Goal: Task Accomplishment & Management: Complete application form

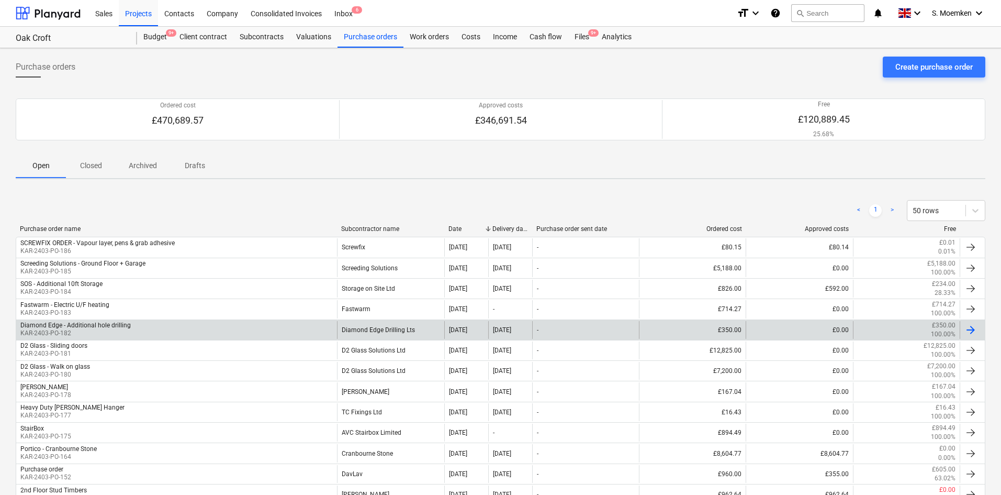
click at [98, 325] on div "Diamond Edge - Additional hole drilling" at bounding box center [75, 324] width 110 height 7
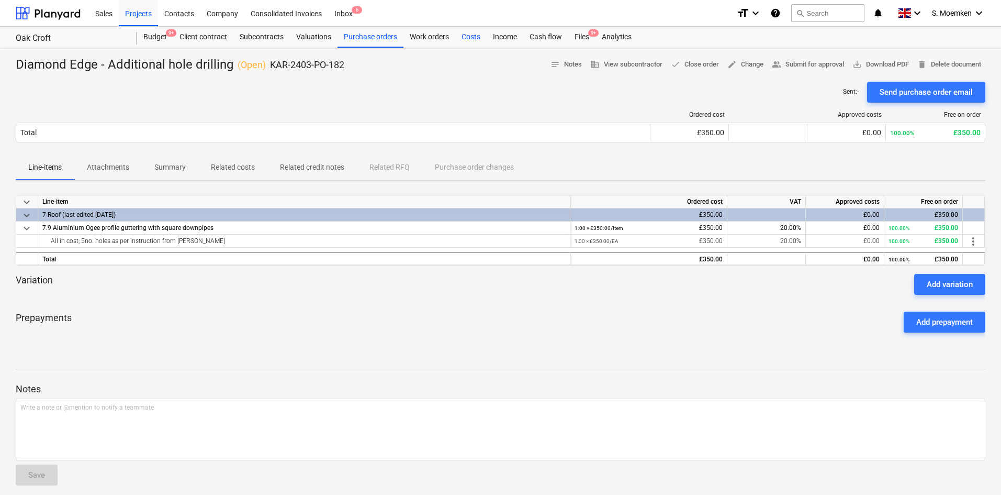
click at [473, 33] on div "Costs" at bounding box center [470, 37] width 31 height 21
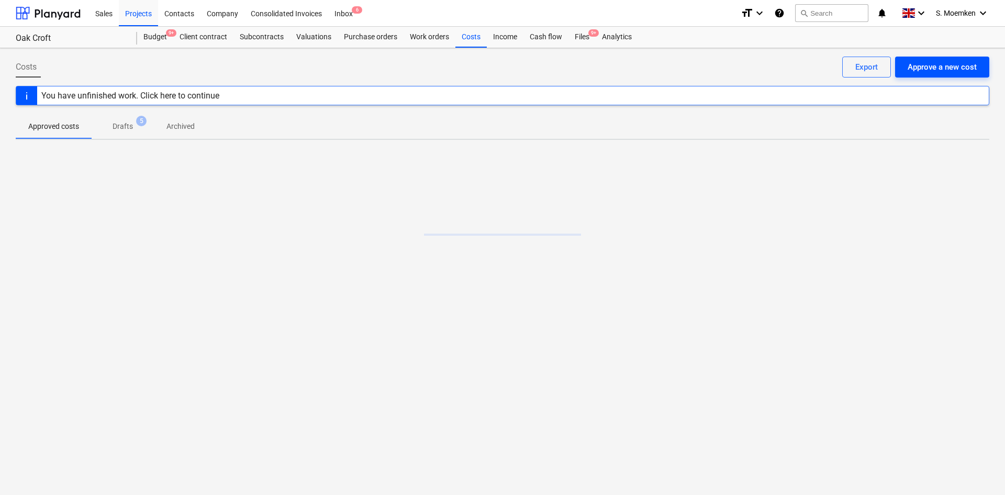
click at [940, 65] on div "Approve a new cost" at bounding box center [942, 67] width 69 height 14
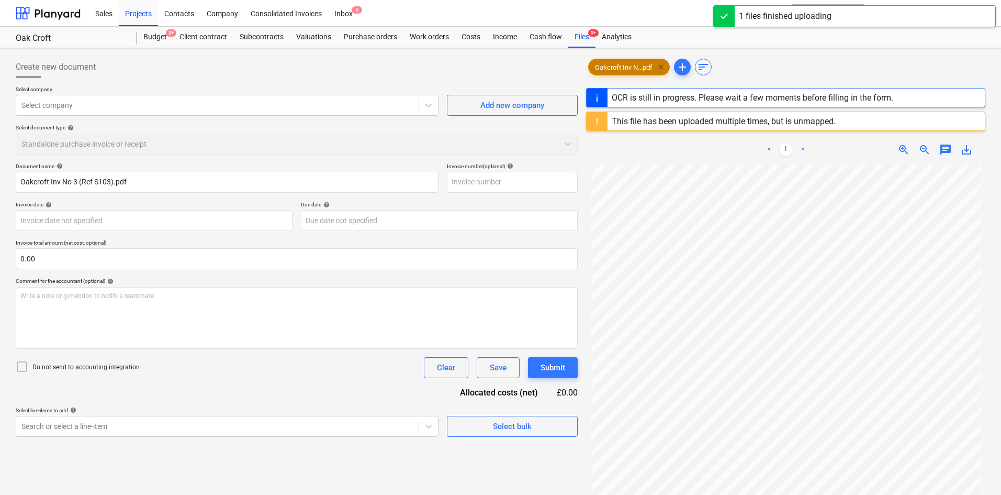
type input "KAR-2403-PO-182"
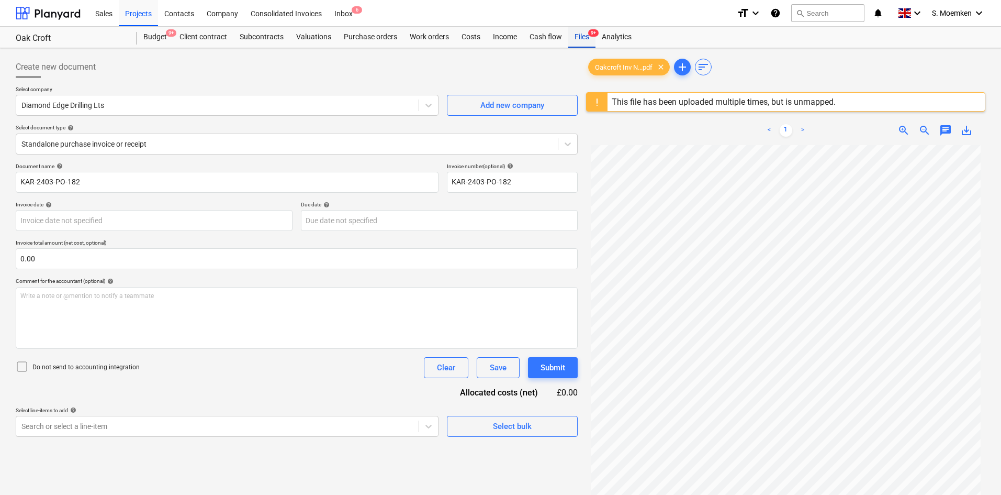
click at [585, 35] on div "Files 9+" at bounding box center [581, 37] width 27 height 21
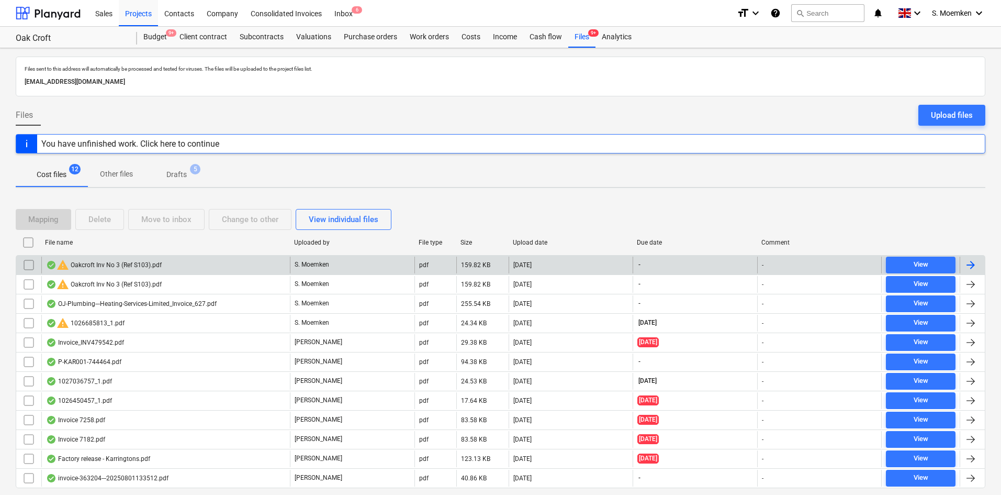
click at [28, 263] on input "checkbox" at bounding box center [28, 264] width 17 height 17
click at [970, 262] on div at bounding box center [971, 265] width 13 height 13
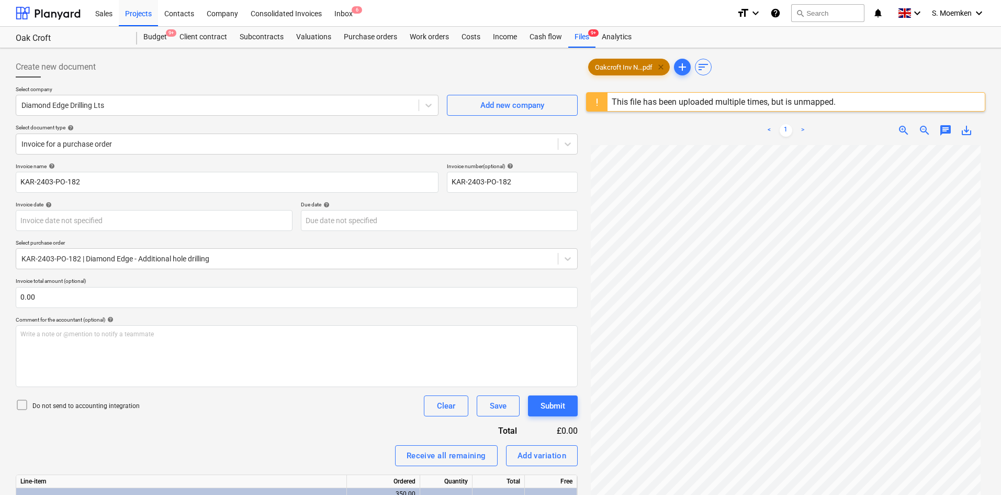
click at [661, 65] on span "clear" at bounding box center [661, 67] width 13 height 13
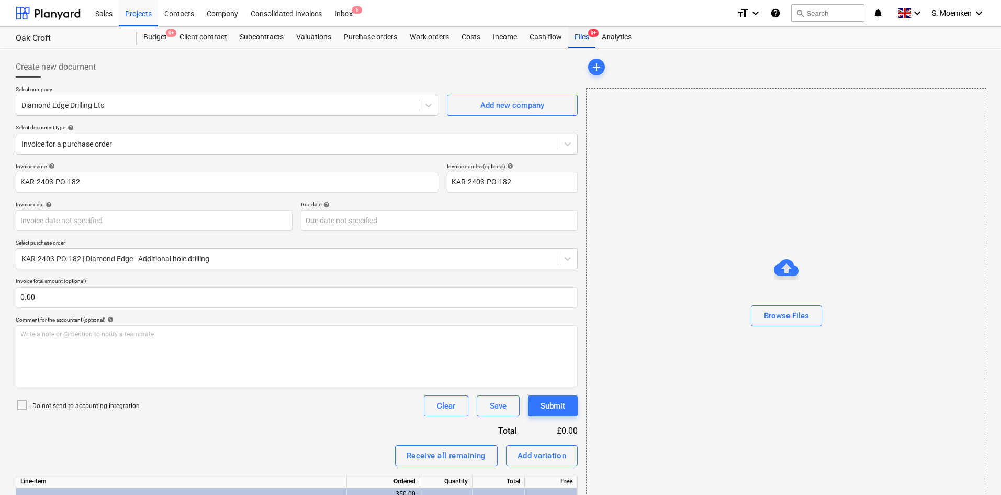
click at [580, 31] on div "Files 9+" at bounding box center [581, 37] width 27 height 21
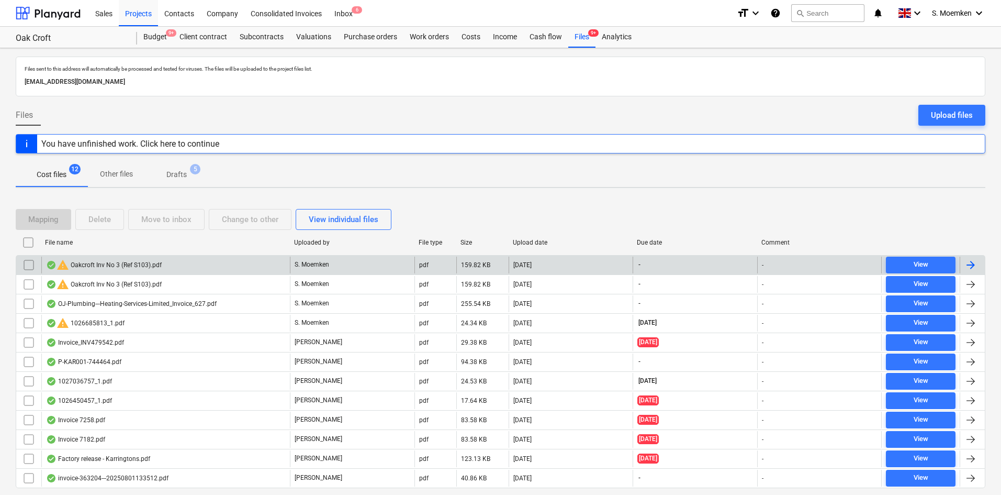
click at [59, 263] on span "warning" at bounding box center [63, 265] width 13 height 13
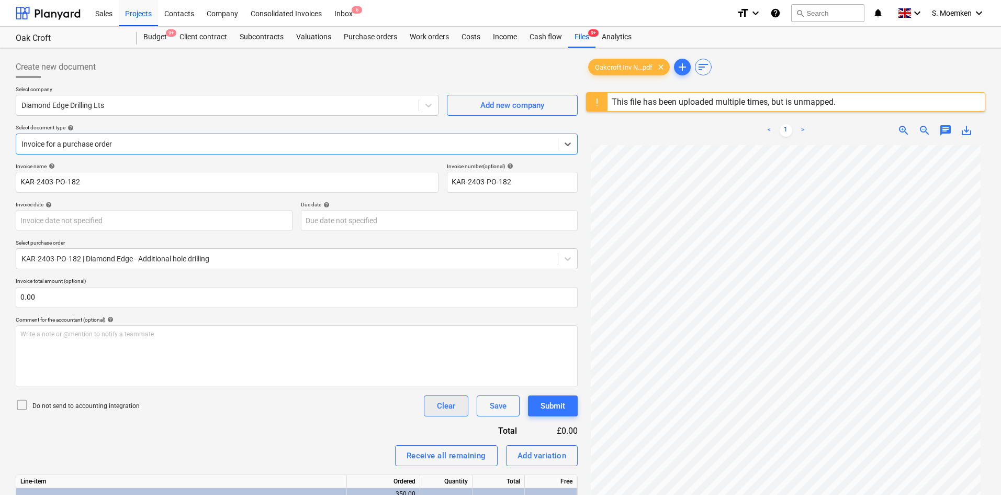
click at [447, 401] on div "Clear" at bounding box center [446, 406] width 18 height 14
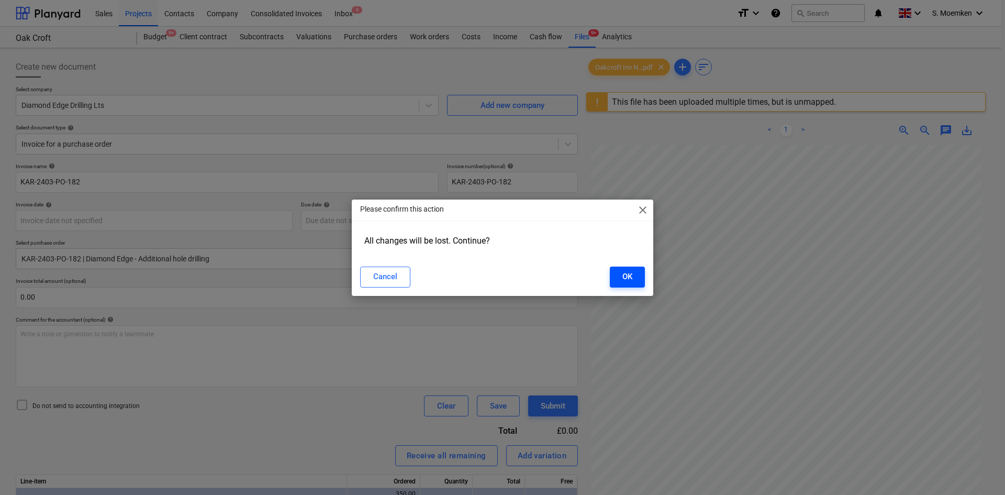
click at [629, 274] on div "OK" at bounding box center [627, 277] width 10 height 14
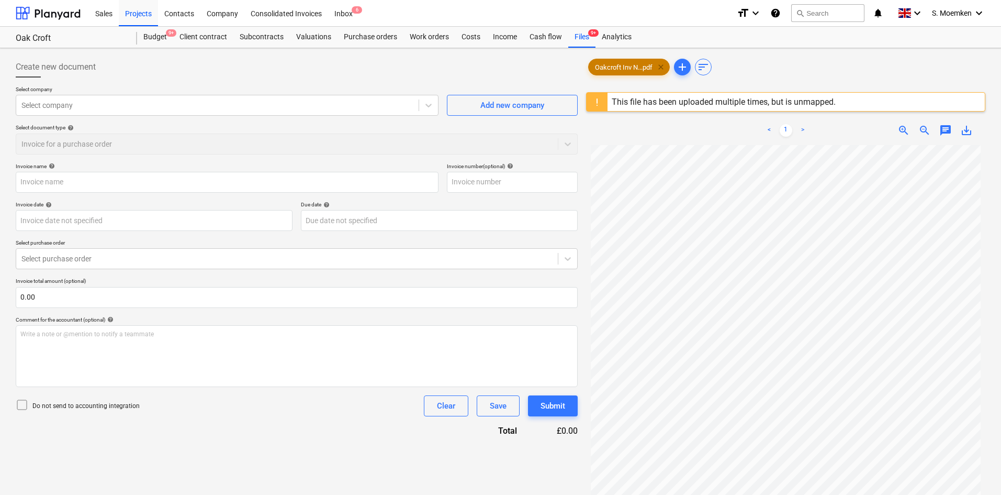
click at [658, 64] on span "clear" at bounding box center [661, 67] width 13 height 13
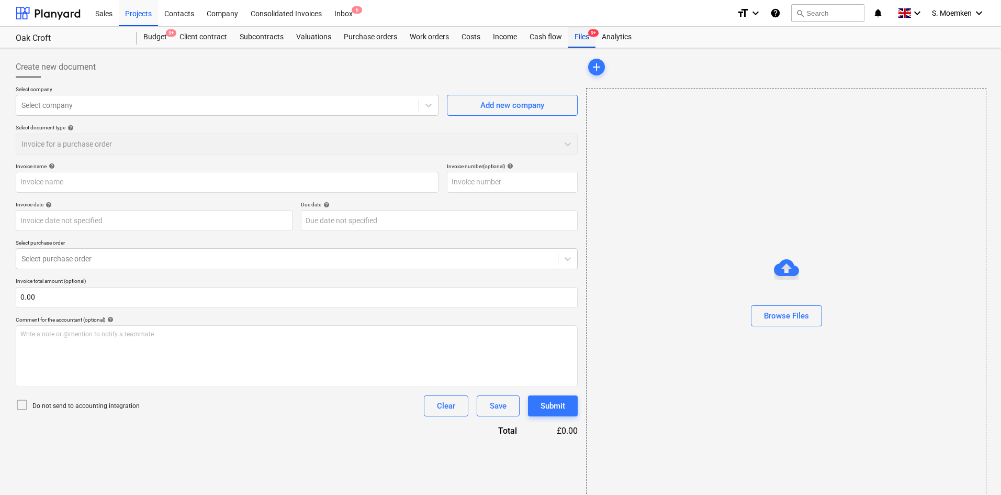
click at [581, 35] on div "Files 9+" at bounding box center [581, 37] width 27 height 21
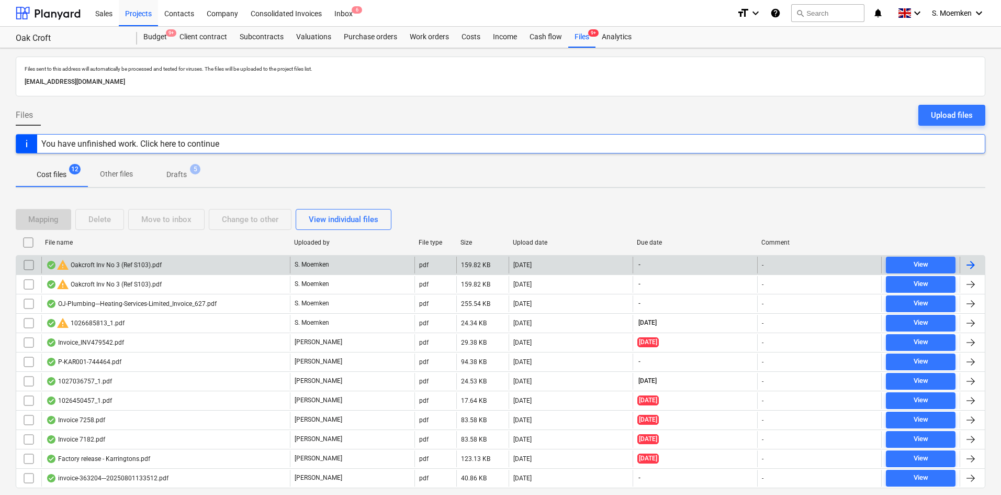
click at [149, 267] on div "warning Oakcroft Inv No 3 (Ref S103).pdf" at bounding box center [104, 265] width 116 height 13
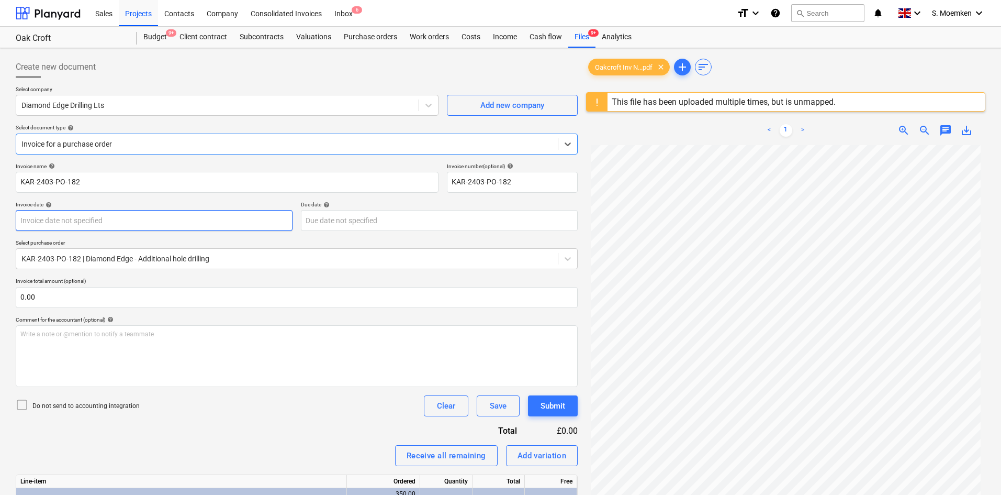
click at [199, 219] on body "Sales Projects Contacts Company Consolidated Invoices Inbox 6 format_size keybo…" at bounding box center [500, 247] width 1001 height 495
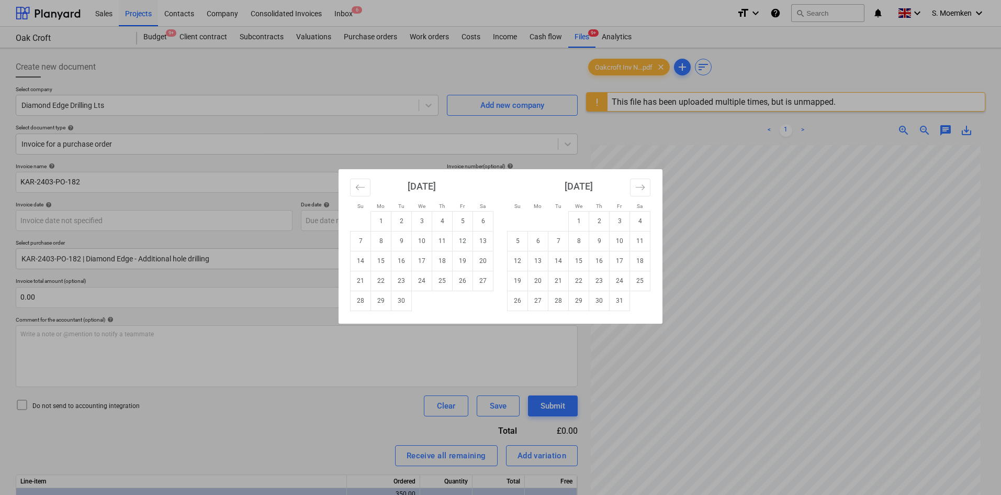
drag, startPoint x: 523, startPoint y: 177, endPoint x: 411, endPoint y: 179, distance: 112.0
click at [411, 179] on div "[DATE] 1 2 3 4 5 6 7 8 9 10 11 12 13 14 15 16 17 18 19 20 21 22 23 24 25 26 27 …" at bounding box center [657, 250] width 628 height 162
click at [375, 215] on td "1" at bounding box center [381, 221] width 20 height 20
type input "[DATE]"
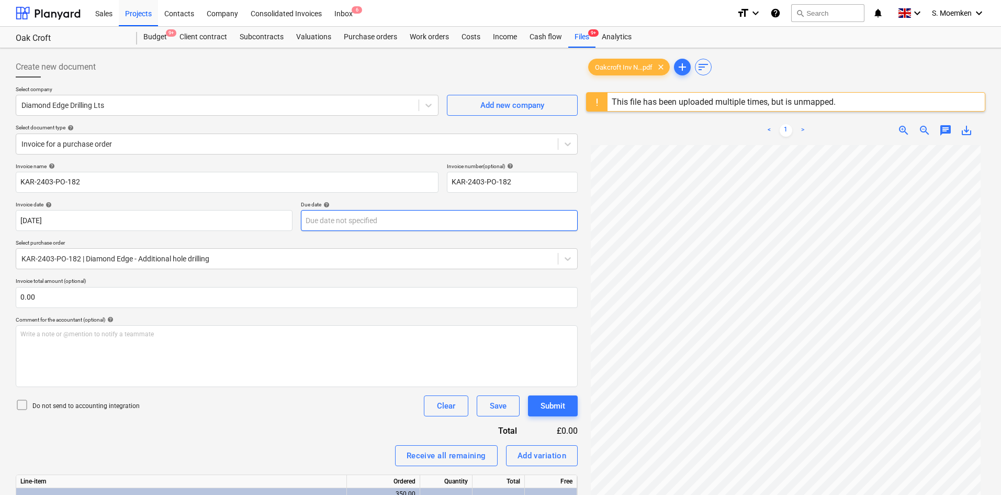
click at [426, 215] on body "Sales Projects Contacts Company Consolidated Invoices Inbox 6 format_size keybo…" at bounding box center [500, 247] width 1001 height 495
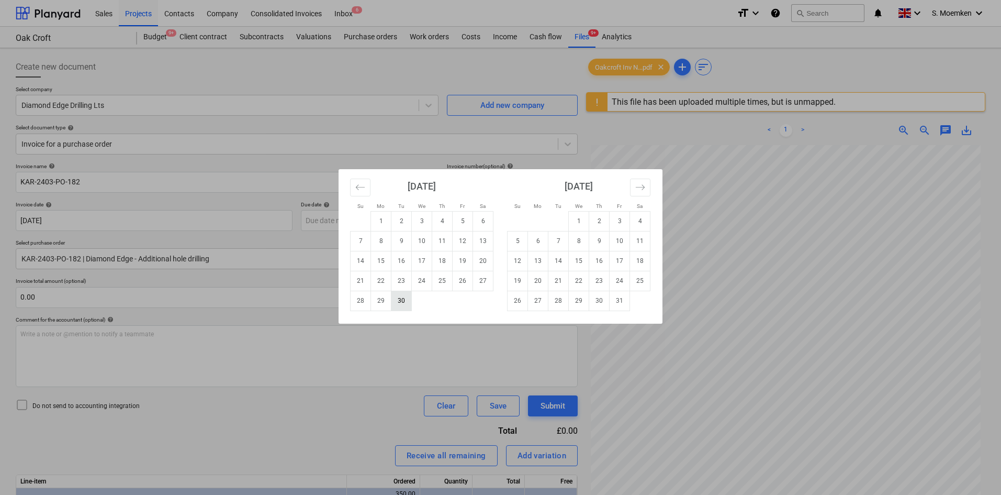
click at [403, 305] on td "30" at bounding box center [402, 300] width 20 height 20
type input "[DATE]"
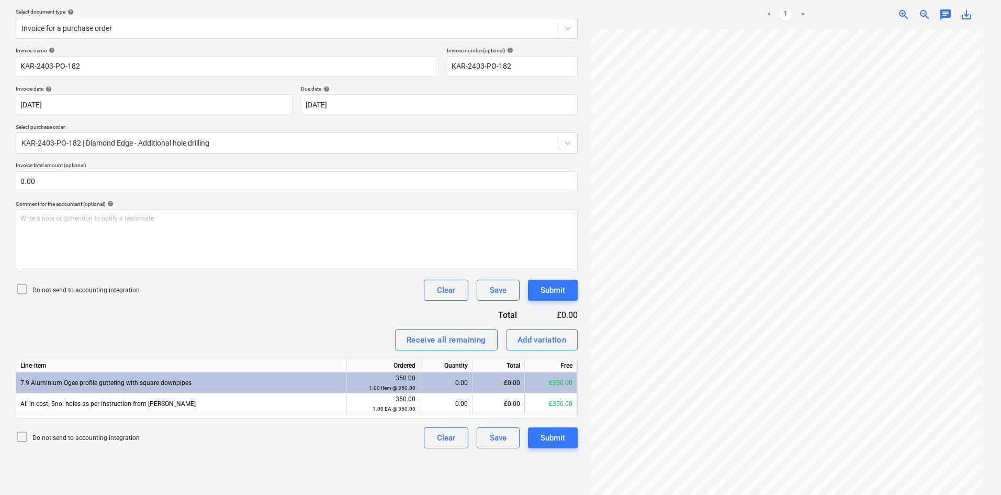
scroll to position [124, 0]
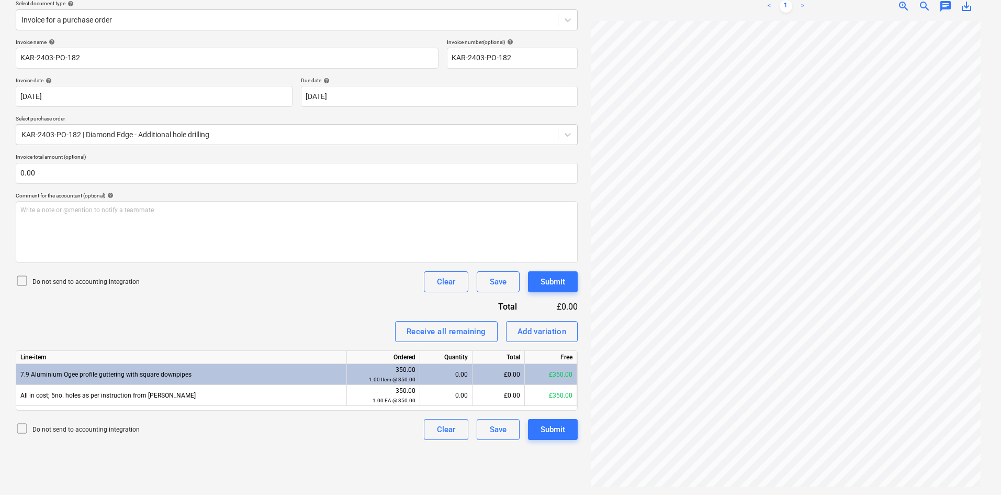
click at [24, 280] on icon at bounding box center [22, 280] width 13 height 13
click at [535, 329] on div "Add variation" at bounding box center [542, 332] width 49 height 14
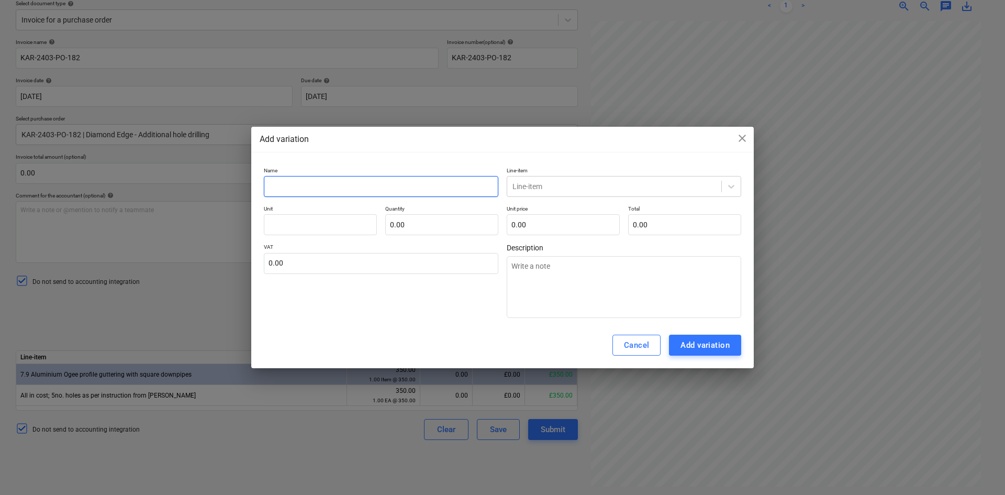
click at [346, 183] on input "text" at bounding box center [381, 186] width 234 height 21
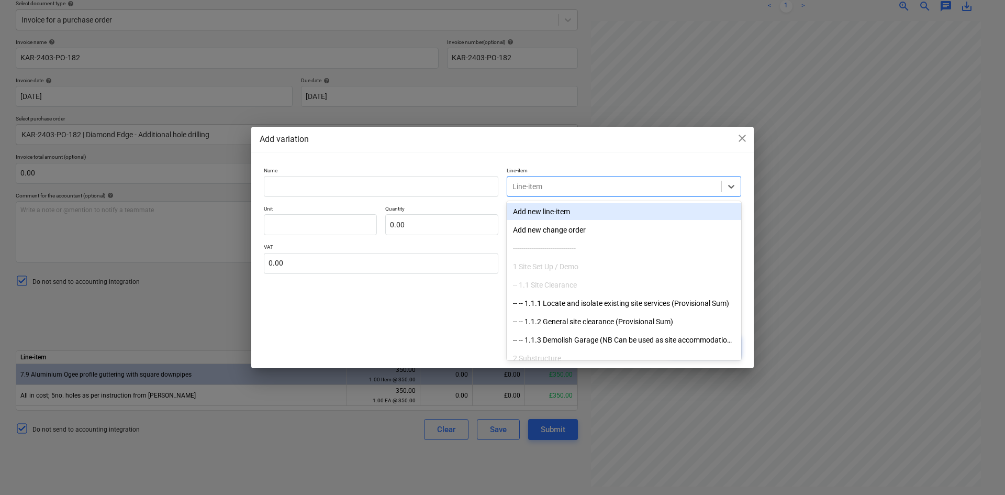
click at [553, 183] on div at bounding box center [614, 186] width 204 height 10
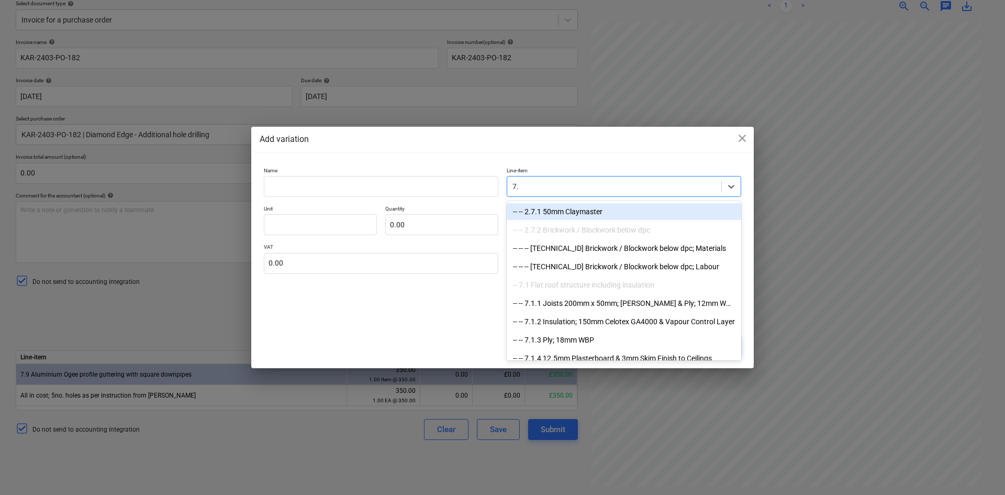
type input "7.9"
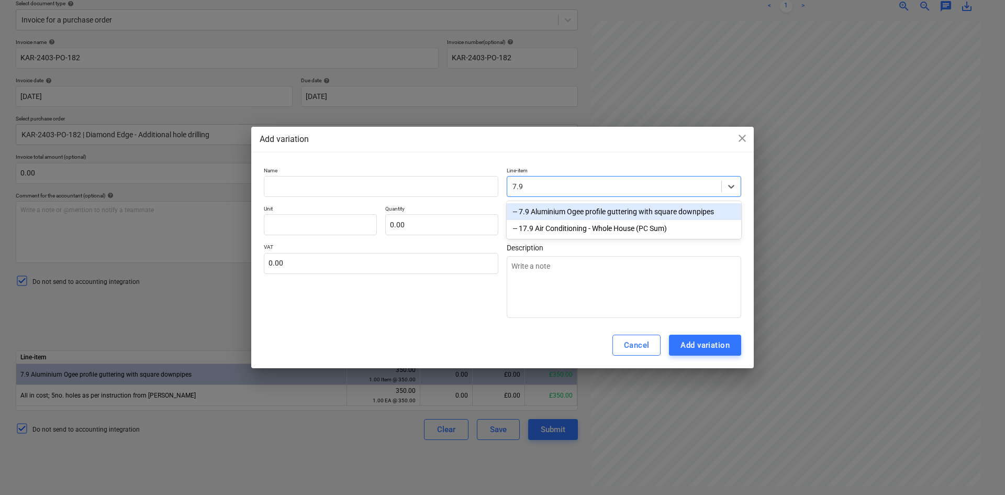
type textarea "x"
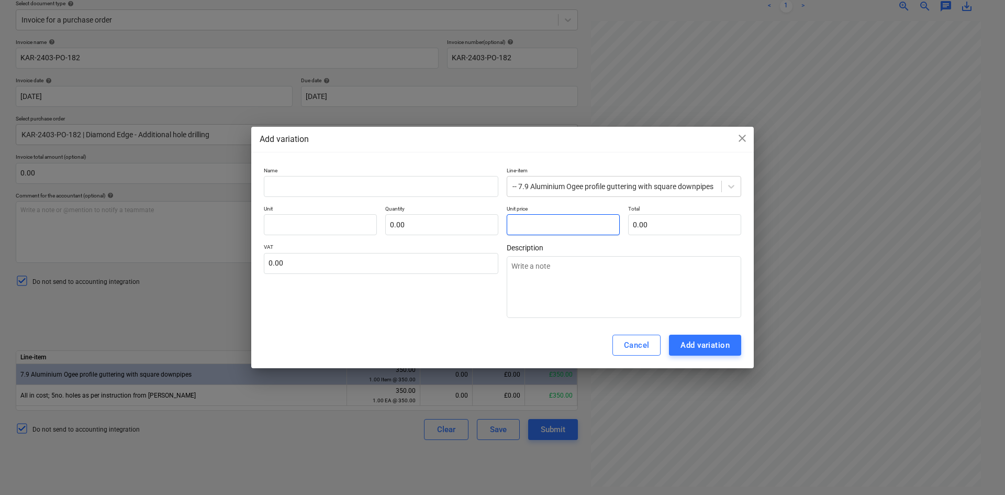
click at [535, 224] on input "text" at bounding box center [563, 224] width 113 height 21
type input "0.00"
click at [647, 224] on input "text" at bounding box center [684, 224] width 113 height 21
type input "pcs"
type input "5"
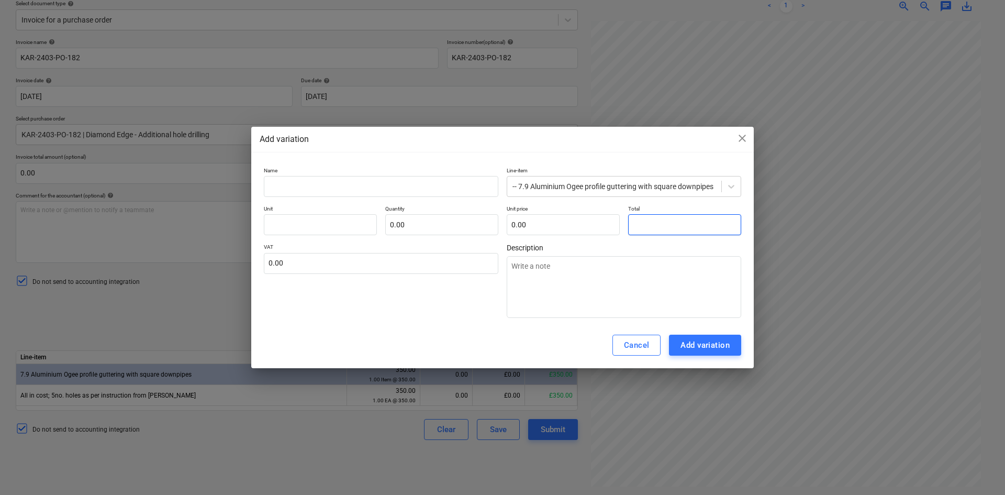
type textarea "x"
type input "1.00"
type input "5.00"
type input "50"
type textarea "x"
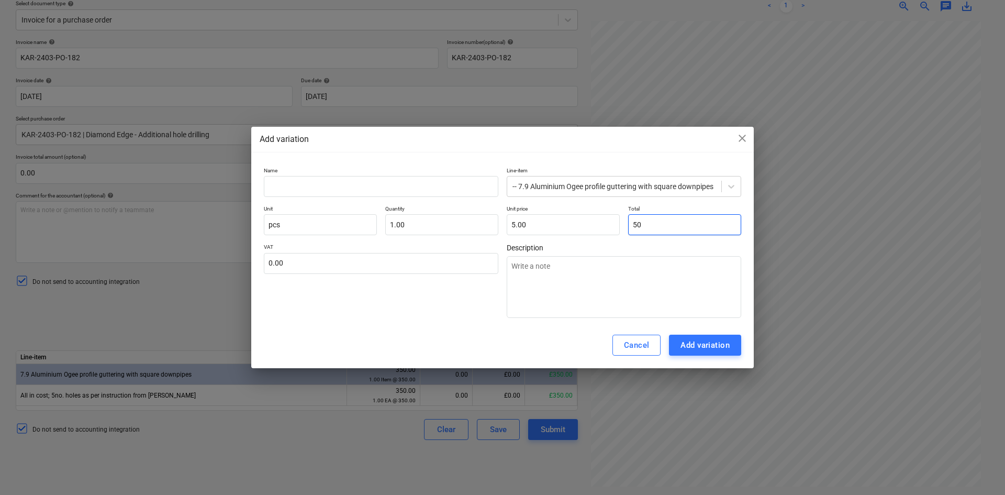
type input "50.00"
type input "50."
type textarea "x"
type input "50.0"
type textarea "x"
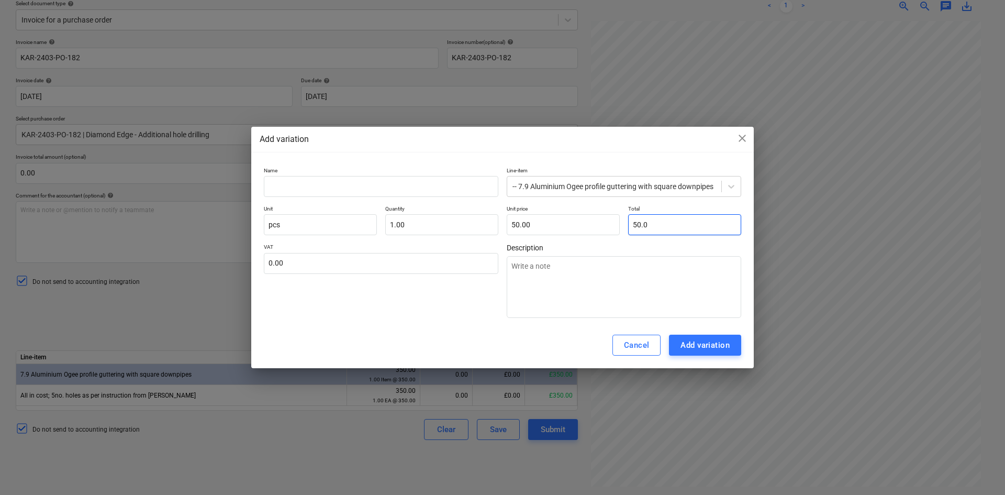
type input "50.00"
type textarea "x"
type input "50.00"
click at [698, 344] on div "Add variation" at bounding box center [704, 345] width 49 height 14
click at [708, 344] on div "Add variation" at bounding box center [704, 345] width 49 height 14
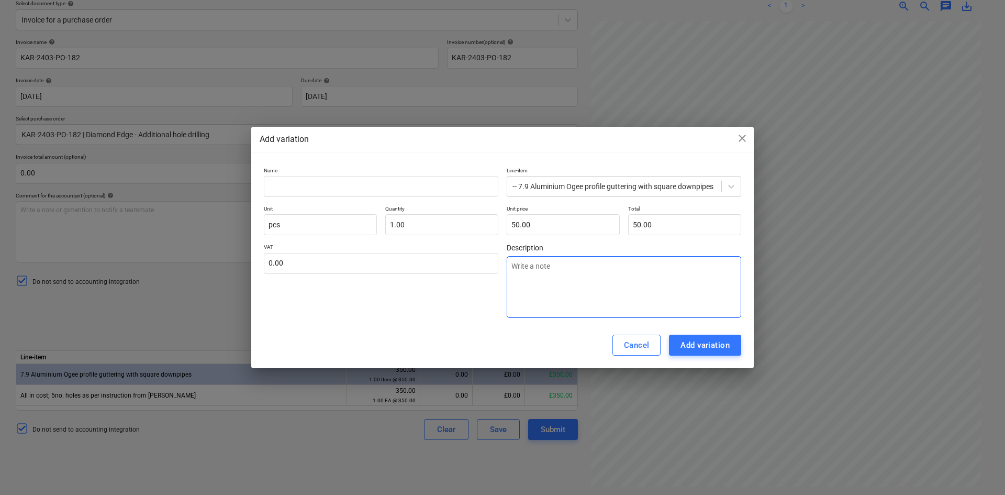
click at [554, 269] on textarea at bounding box center [624, 287] width 234 height 62
click at [550, 274] on textarea at bounding box center [624, 287] width 234 height 62
paste textarea "Additional work whilst on site stitch drilling 2 No. openings through hollow RC…"
type textarea "Additional work whilst on site stitch drilling 2 No. openings through hollow RC…"
type textarea "x"
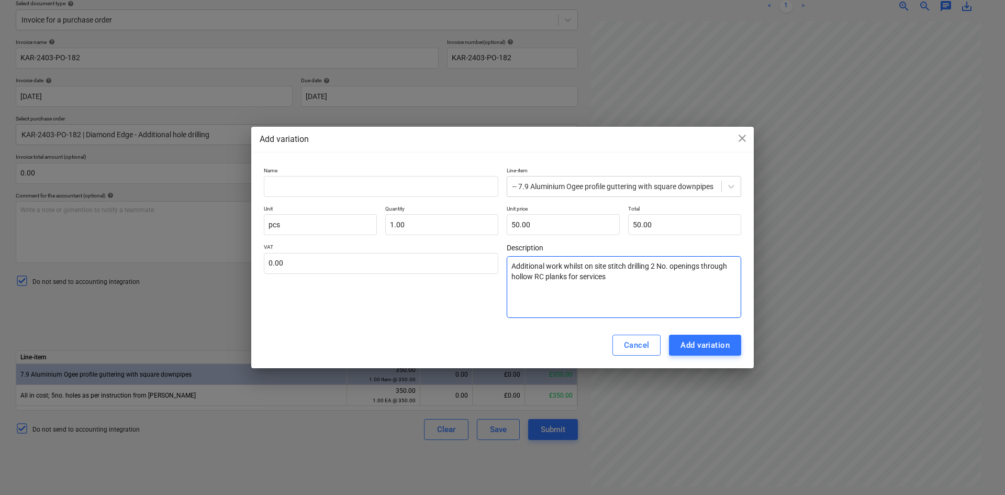
type textarea "Additional work whilst on site stitch drilling 2 No. openings through hollow RC…"
type textarea "x"
type textarea "Additional work whilst on site stitch drilling 2 No. openings through hollow RC…"
click at [318, 184] on input "text" at bounding box center [381, 186] width 234 height 21
click at [695, 343] on div "Add variation" at bounding box center [704, 345] width 49 height 14
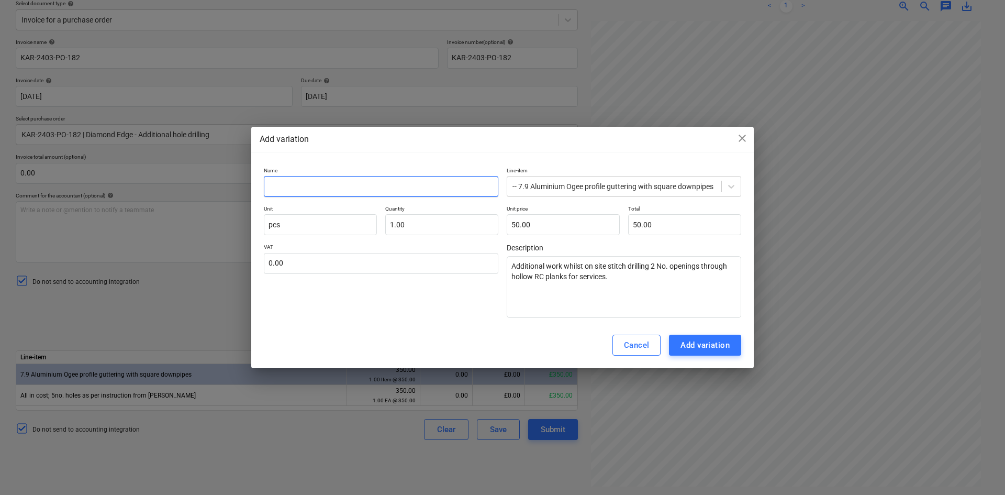
click at [366, 181] on input "text" at bounding box center [381, 186] width 234 height 21
drag, startPoint x: 408, startPoint y: 132, endPoint x: 330, endPoint y: 66, distance: 101.7
click at [330, 65] on div "Add variation close Name Line-item -- 7.9 Aluminium Ogee profile guttering with…" at bounding box center [502, 247] width 1005 height 495
drag, startPoint x: 461, startPoint y: 151, endPoint x: 619, endPoint y: 134, distance: 159.0
click at [521, 152] on div "Add variation close Name Line-item -- 7.9 Aluminium Ogee profile guttering with…" at bounding box center [502, 248] width 502 height 242
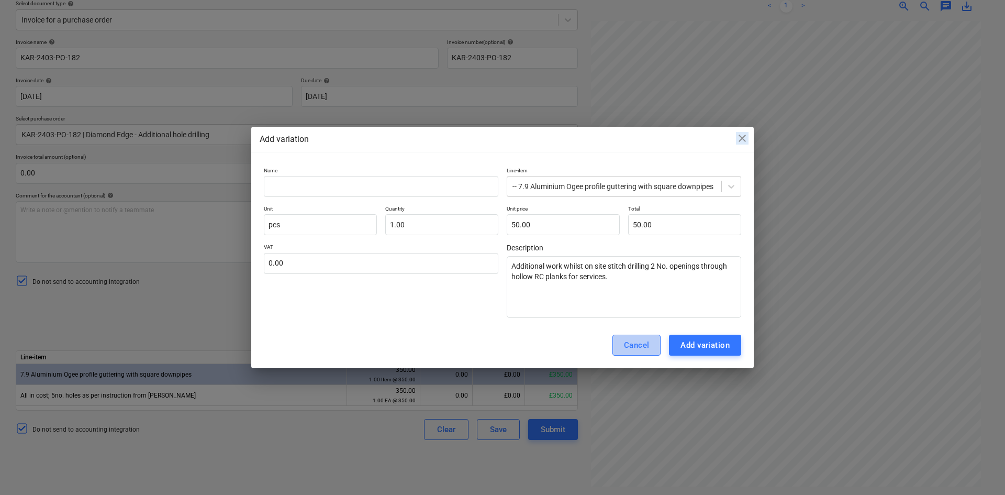
click at [643, 347] on div "Cancel" at bounding box center [637, 345] width 26 height 14
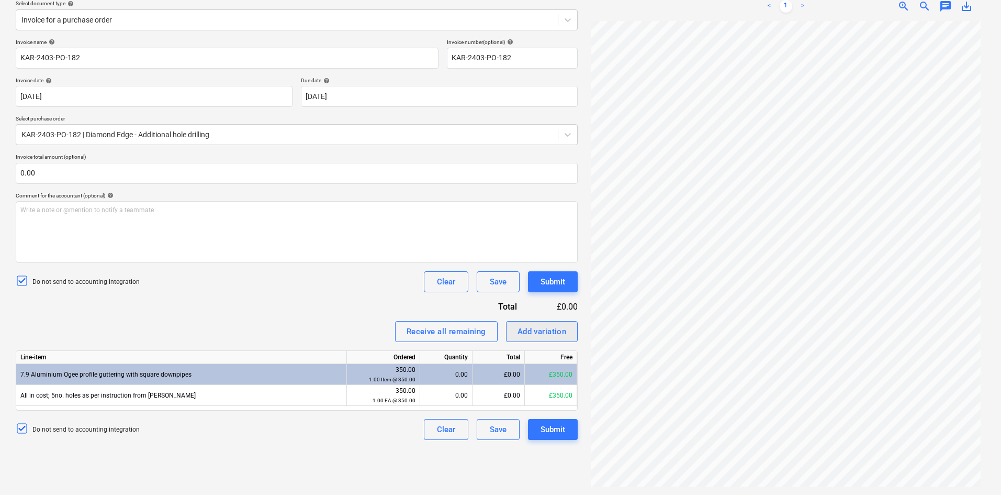
click at [546, 330] on div "Add variation" at bounding box center [542, 332] width 49 height 14
type textarea "x"
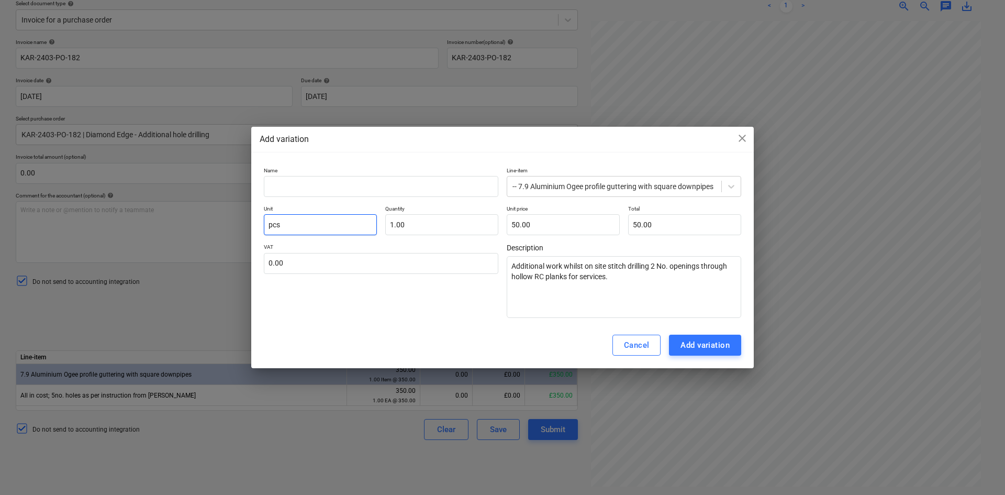
click at [305, 226] on input "pcs" at bounding box center [320, 224] width 113 height 21
click at [328, 266] on input "text" at bounding box center [381, 263] width 234 height 21
type textarea "x"
type input "5"
type textarea "x"
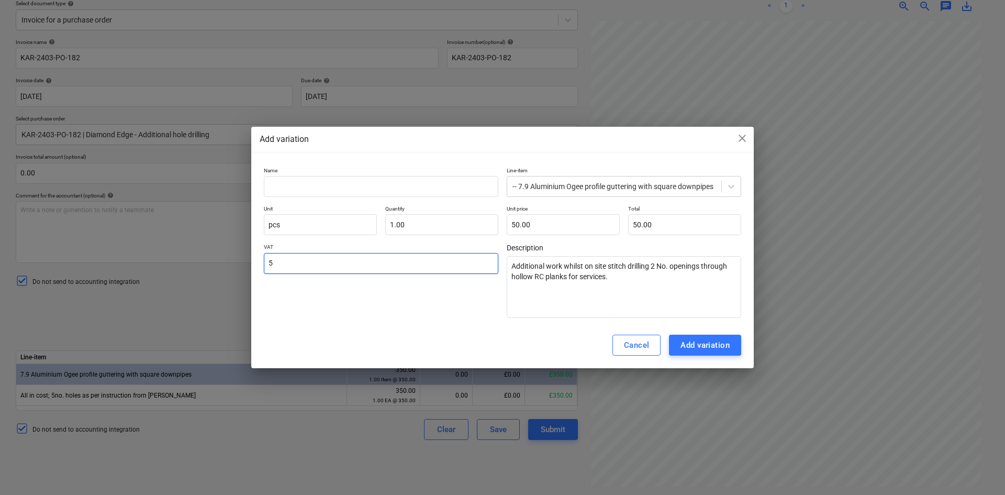
type input "50"
type textarea "x"
type input "50."
type textarea "x"
type input "50.0"
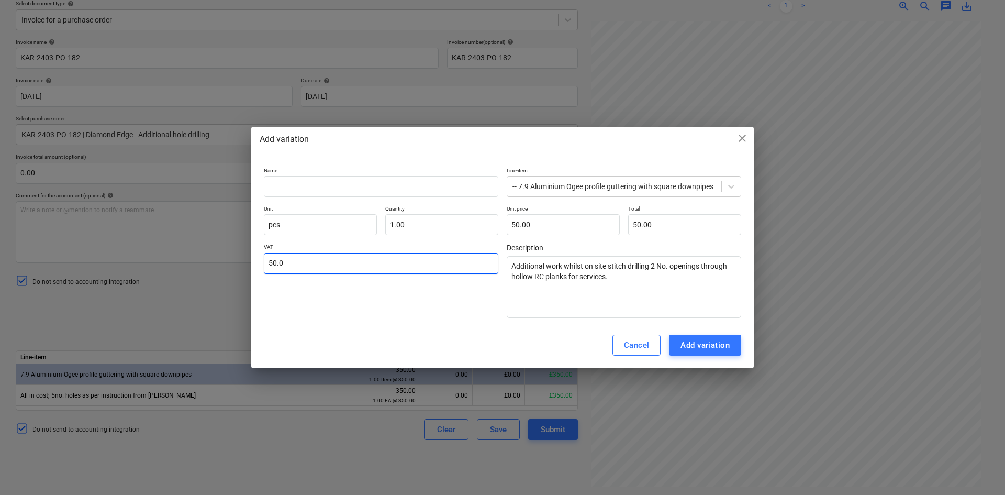
type textarea "x"
type input "50.00"
click at [341, 187] on input "text" at bounding box center [381, 186] width 234 height 21
type textarea "x"
type input "D"
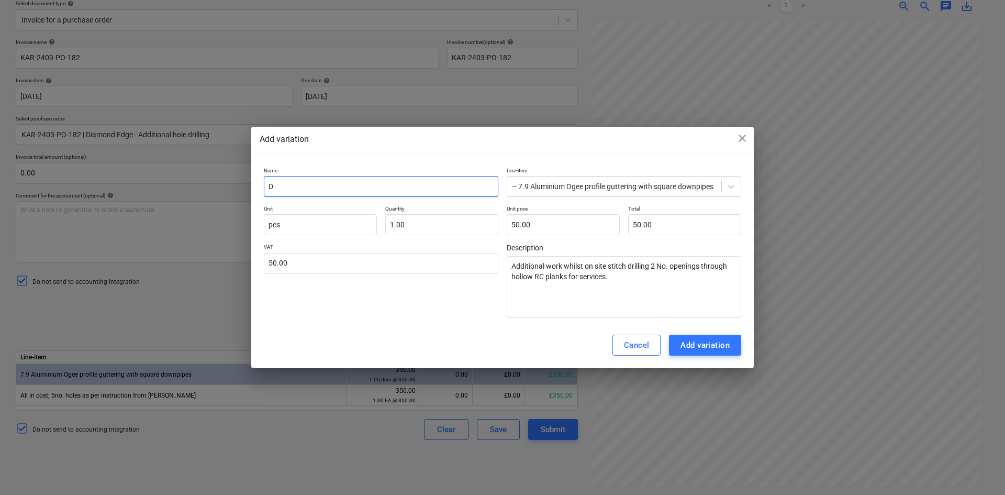
type textarea "x"
type input "Di"
type textarea "x"
type input "Dia"
type textarea "x"
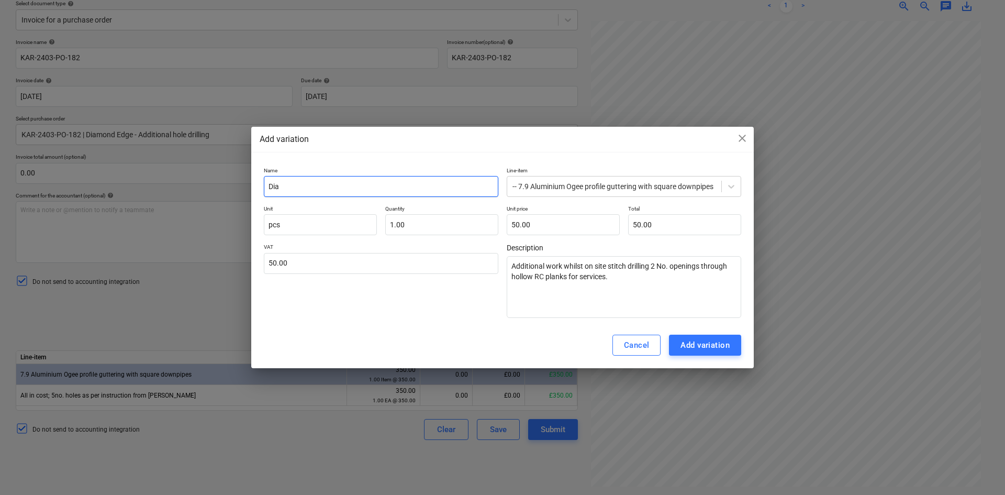
type input "Diam"
type textarea "x"
type input "Diamo"
type textarea "x"
type input "[DEMOGRAPHIC_DATA]"
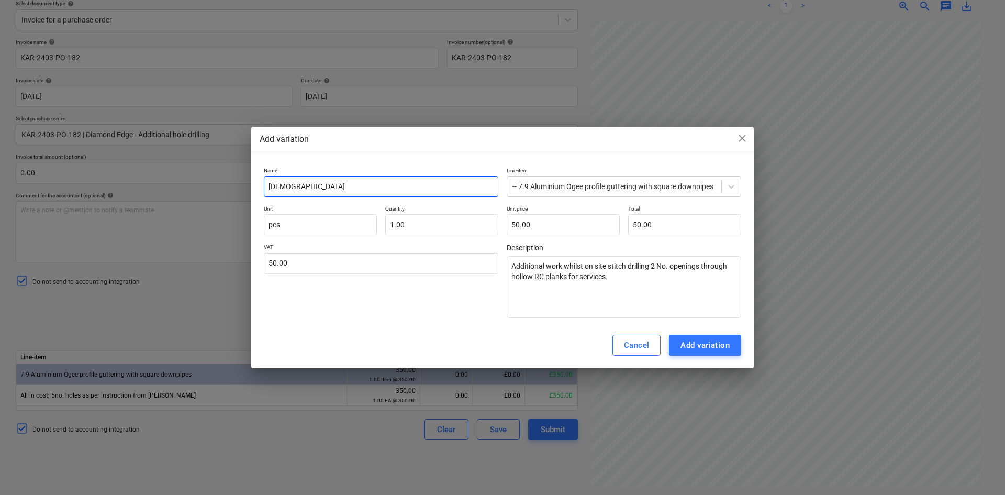
type textarea "x"
type input "Diamond"
type textarea "x"
type input "Diamond"
type textarea "x"
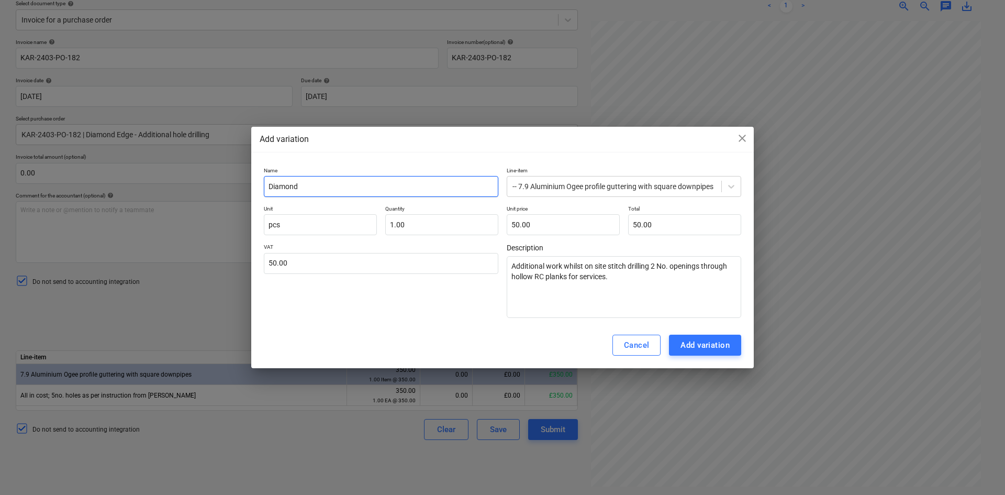
type input "Diamond E"
type textarea "x"
type input "Diamond Ed"
type textarea "x"
type input "Diamond Edg"
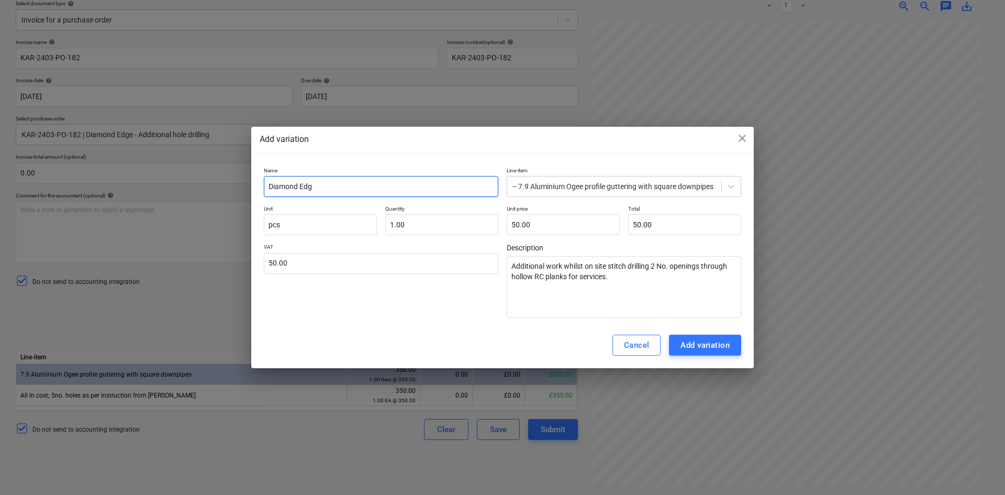
type textarea "x"
type input "Diamond Edge"
type textarea "x"
type input "Diamond Edge"
type textarea "x"
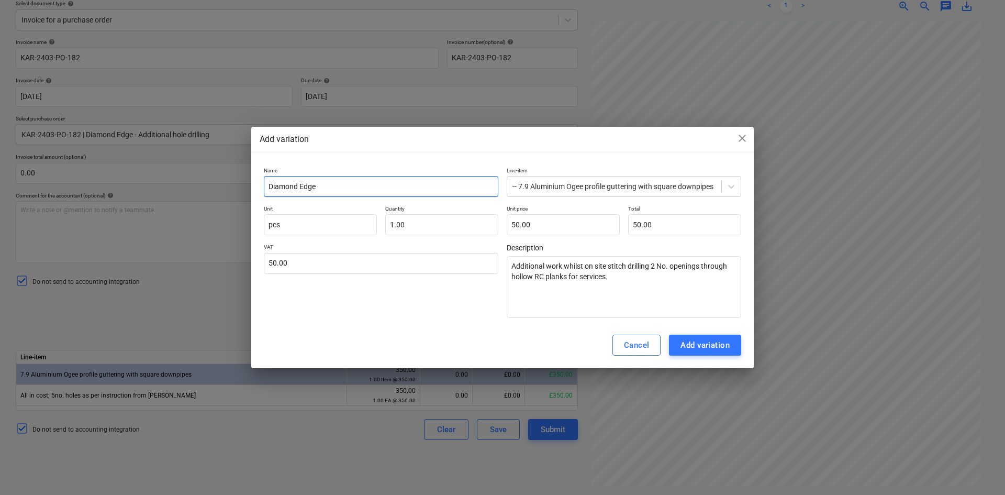
type input "Diamond Edge D"
type textarea "x"
type input "Diamond Edge Dr"
type textarea "x"
type input "Diamond Edge Dri"
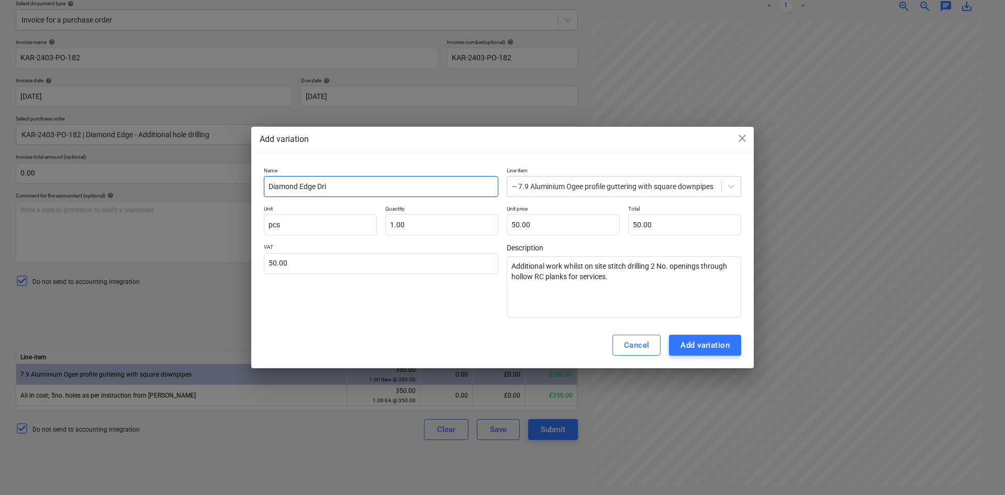
type textarea "x"
type input "Diamond Edge Dril"
type textarea "x"
type input "Diamond Edge Drill"
type textarea "x"
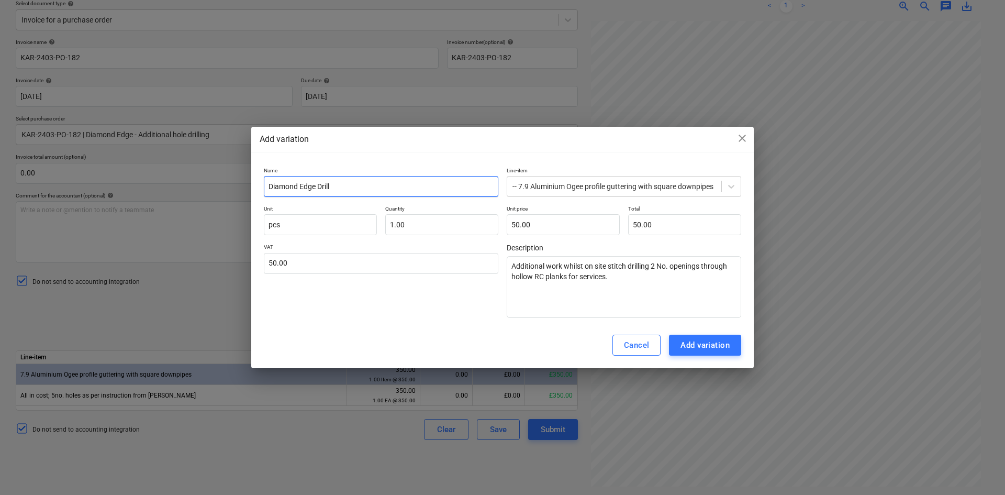
type input "Diamond Edge Drilli"
type textarea "x"
type input "Diamond Edge Drillin"
type textarea "x"
type input "Diamond Edge Drilling"
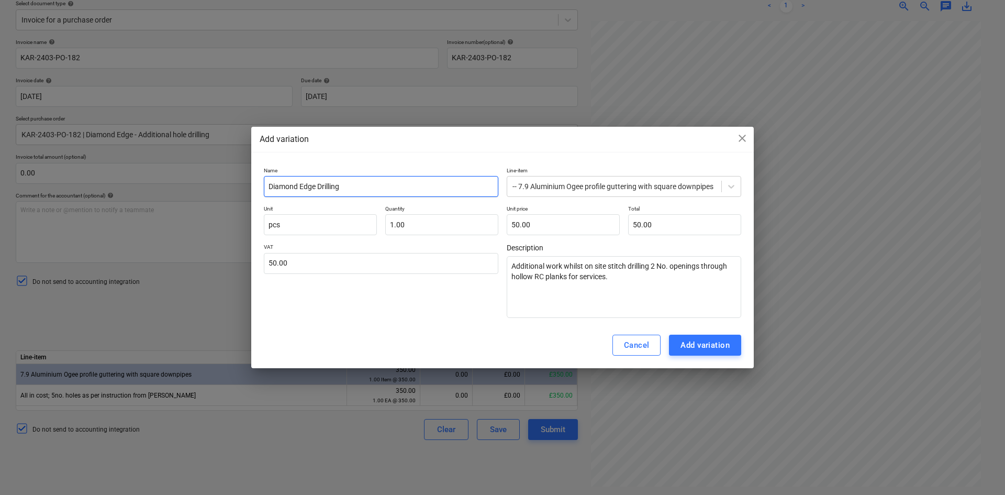
type textarea "x"
type input "Diamond Edge Drilling"
type textarea "x"
type input "Diamond Edge Drilling L"
type textarea "x"
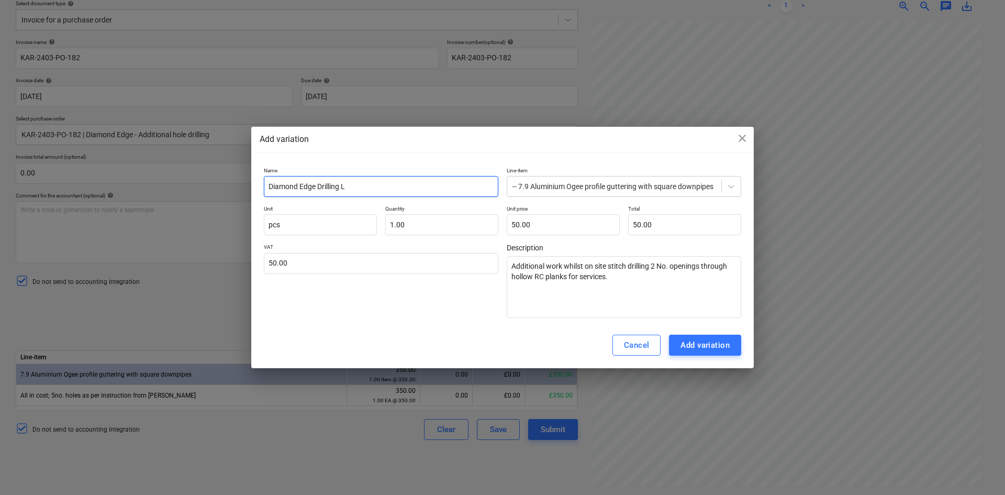
type input "Diamond Edge Drilling Lt"
type textarea "x"
type input "Diamond Edge Drilling Ltd"
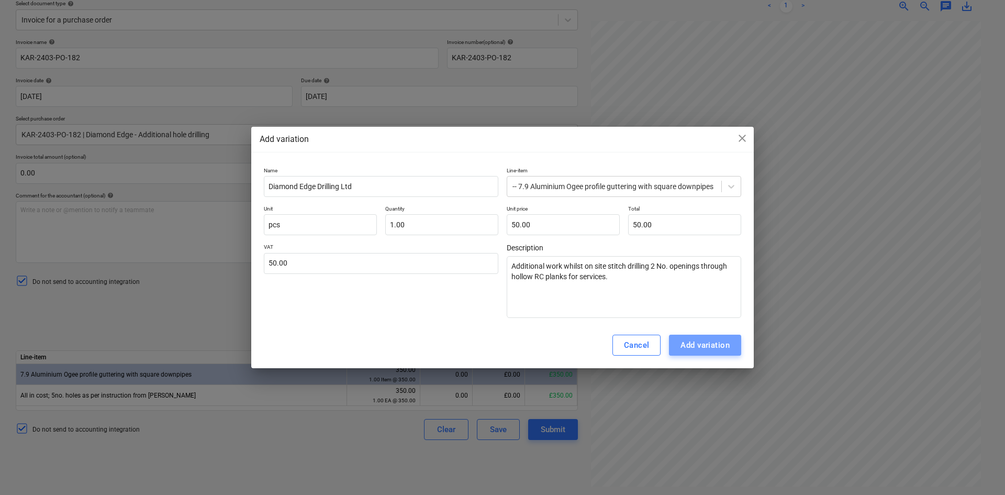
click at [683, 347] on div "Add variation" at bounding box center [704, 345] width 49 height 14
type textarea "x"
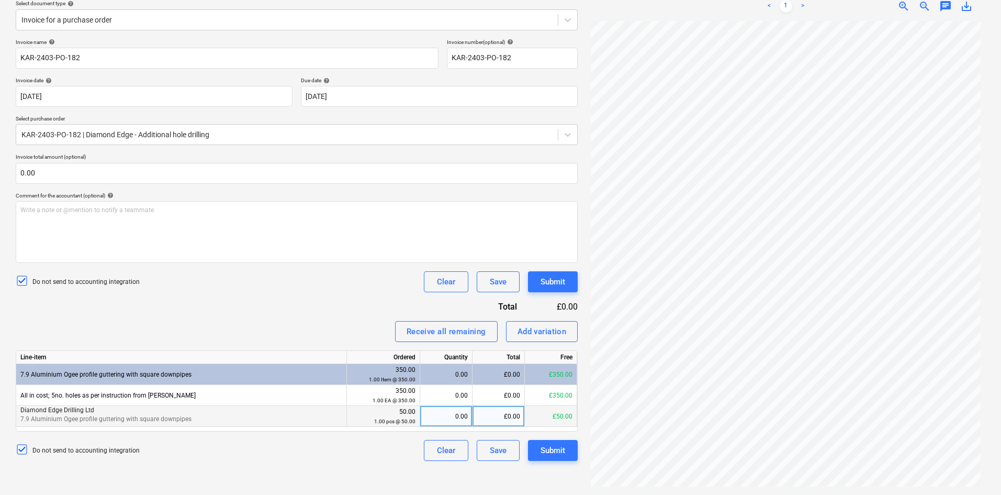
click at [121, 415] on span "7.9 Aluminium Ogee profile guttering with square downpipes" at bounding box center [105, 418] width 171 height 7
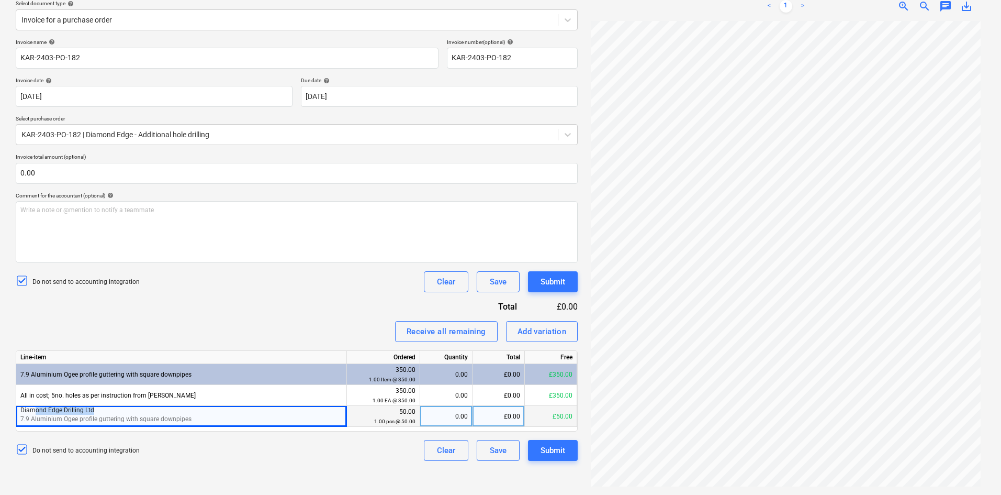
drag, startPoint x: 106, startPoint y: 411, endPoint x: 32, endPoint y: 413, distance: 74.4
click at [32, 413] on p "Diamond Edge Drilling Ltd" at bounding box center [181, 410] width 322 height 9
click at [369, 413] on div "50.00 1.00 pcs @ 50.00" at bounding box center [383, 416] width 64 height 19
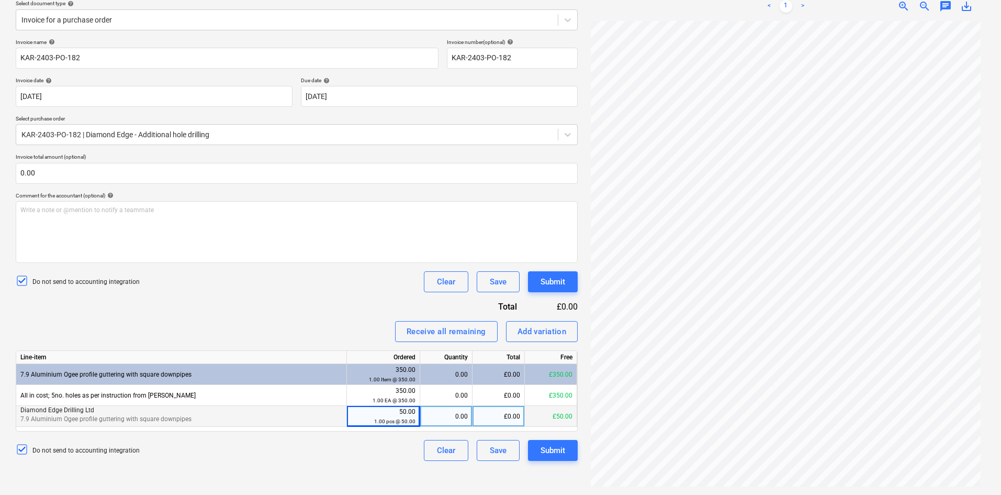
click at [271, 417] on p "7.9 Aluminium Ogee profile guttering with square downpipes" at bounding box center [181, 419] width 322 height 9
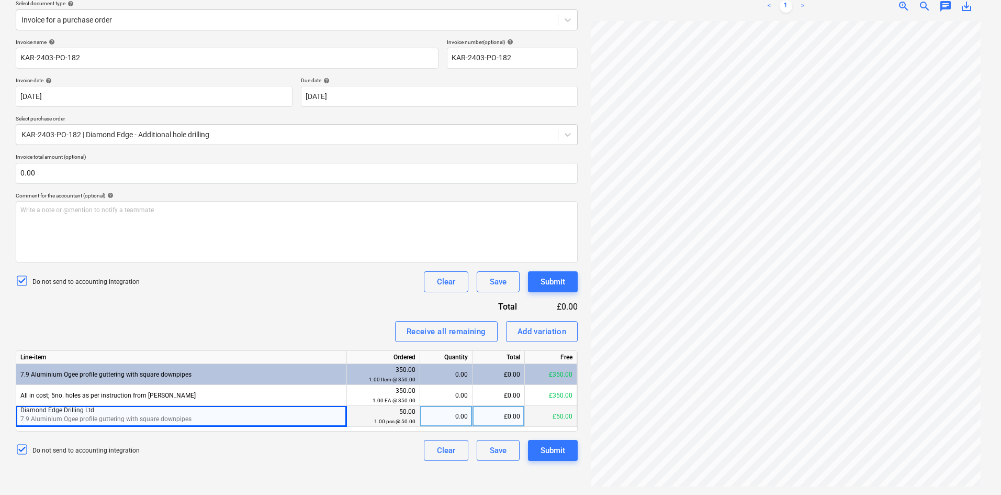
click at [296, 417] on p "7.9 Aluminium Ogee profile guttering with square downpipes" at bounding box center [181, 419] width 322 height 9
click at [203, 415] on p "7.9 Aluminium Ogee profile guttering with square downpipes" at bounding box center [181, 419] width 322 height 9
click at [437, 450] on div "Clear" at bounding box center [446, 450] width 18 height 14
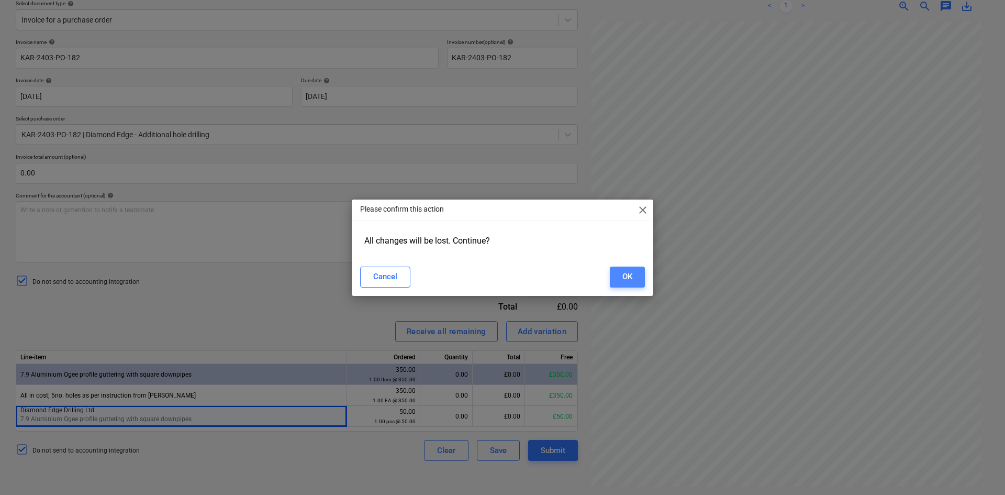
click at [610, 275] on button "OK" at bounding box center [627, 276] width 35 height 21
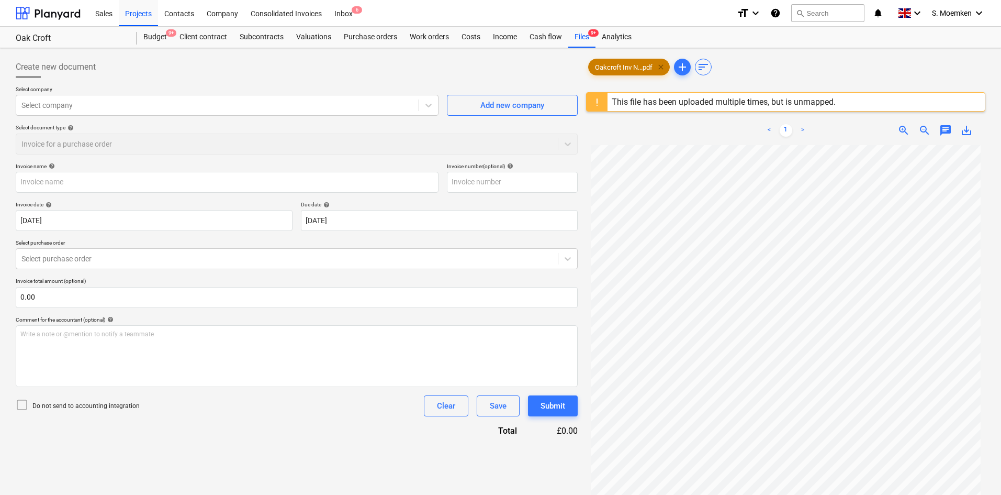
click at [662, 66] on span "clear" at bounding box center [661, 67] width 13 height 13
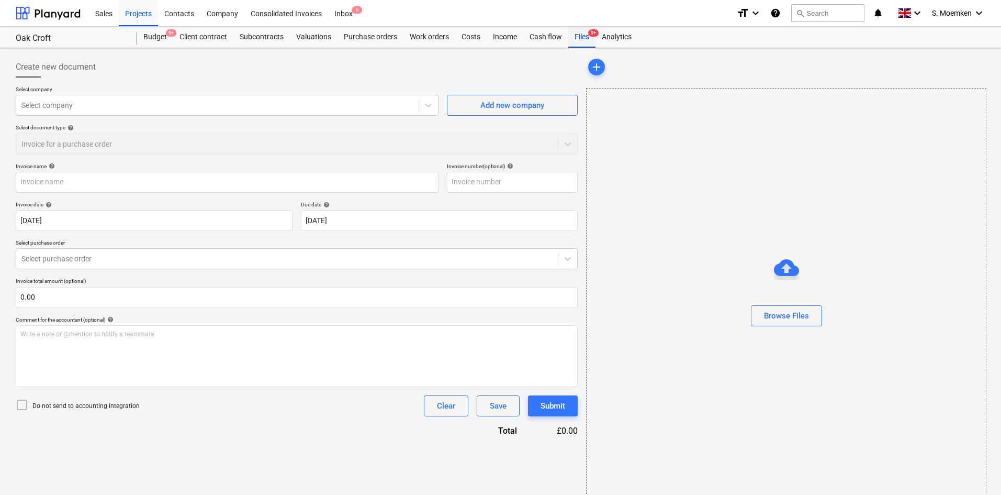
click at [580, 33] on div "Files 9+" at bounding box center [581, 37] width 27 height 21
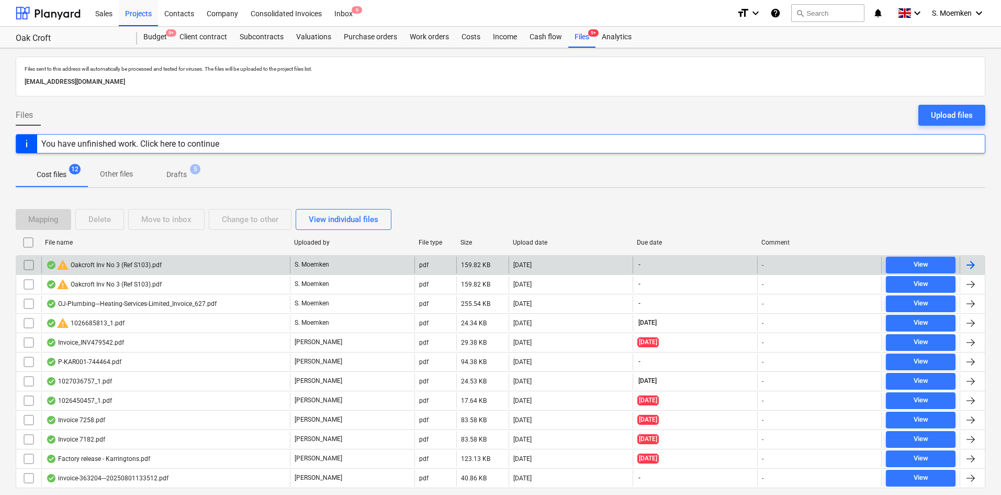
click at [173, 262] on div "warning Oakcroft Inv No 3 (Ref S103).pdf" at bounding box center [165, 264] width 249 height 17
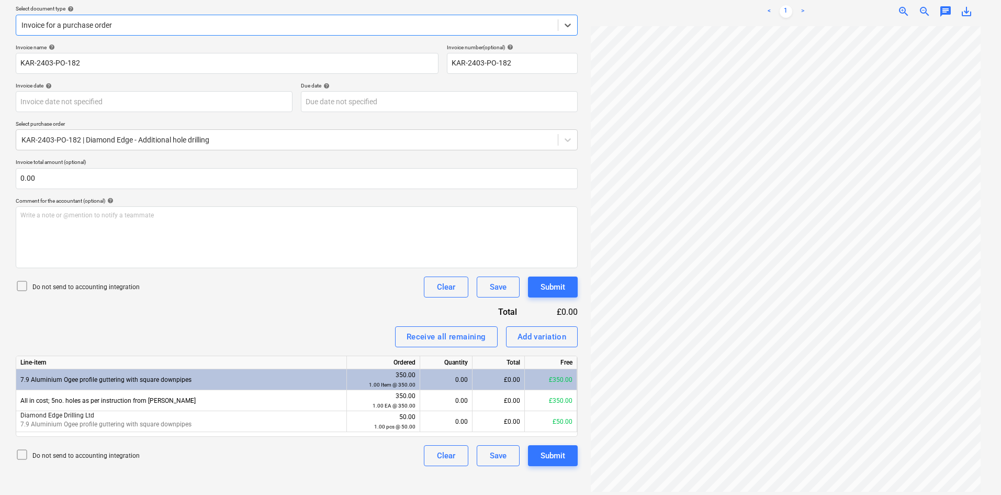
scroll to position [124, 0]
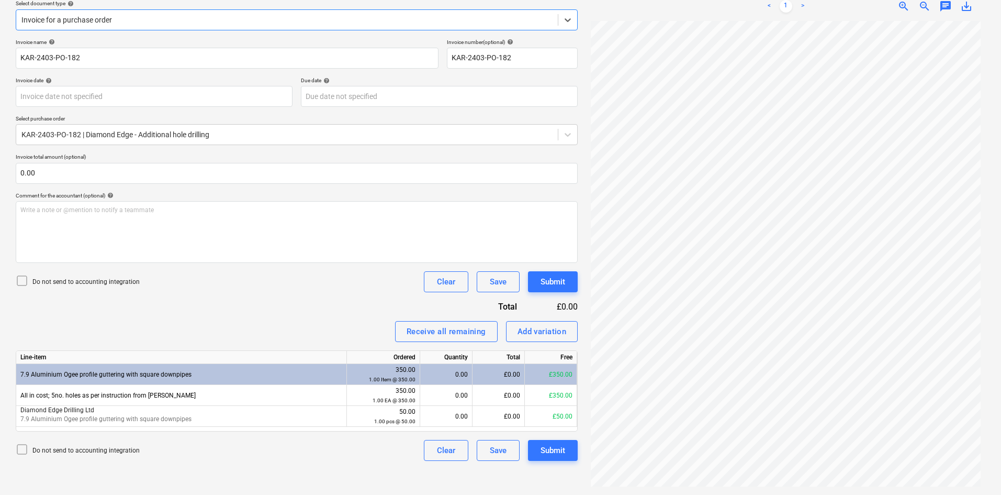
click at [19, 281] on icon at bounding box center [22, 280] width 13 height 13
click at [151, 94] on body "Sales Projects Contacts Company Consolidated Invoices Inbox 6 format_size keybo…" at bounding box center [500, 123] width 1001 height 495
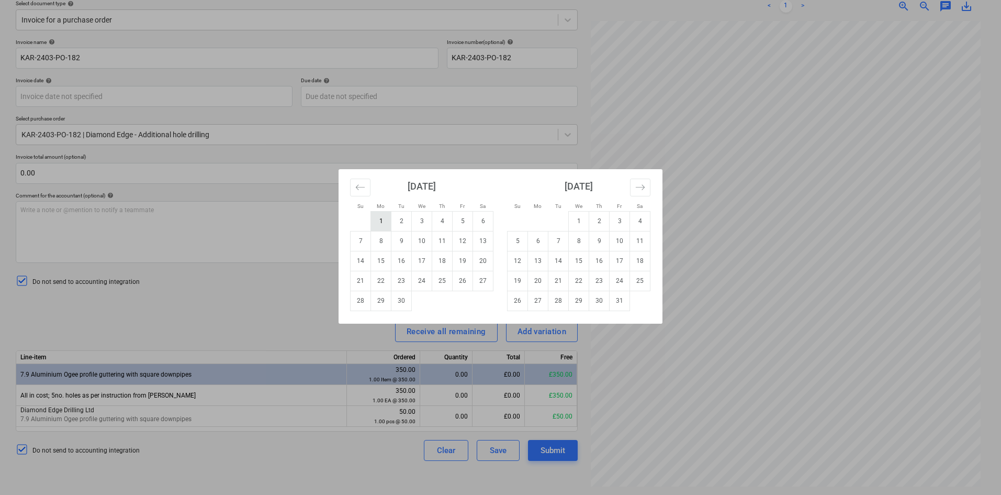
click at [375, 218] on td "1" at bounding box center [381, 221] width 20 height 20
type input "[DATE]"
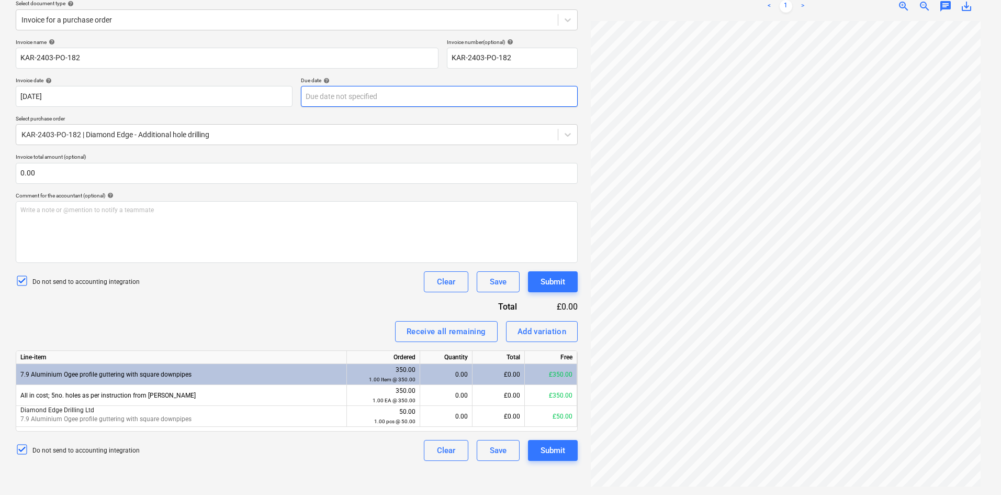
click at [400, 93] on body "Sales Projects Contacts Company Consolidated Invoices Inbox 6 format_size keybo…" at bounding box center [500, 123] width 1001 height 495
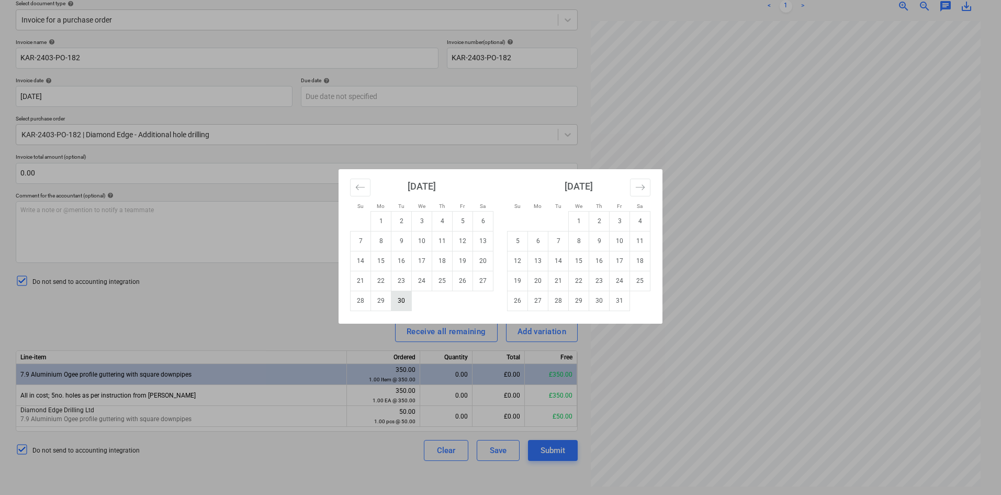
click at [402, 300] on td "30" at bounding box center [402, 300] width 20 height 20
type input "[DATE]"
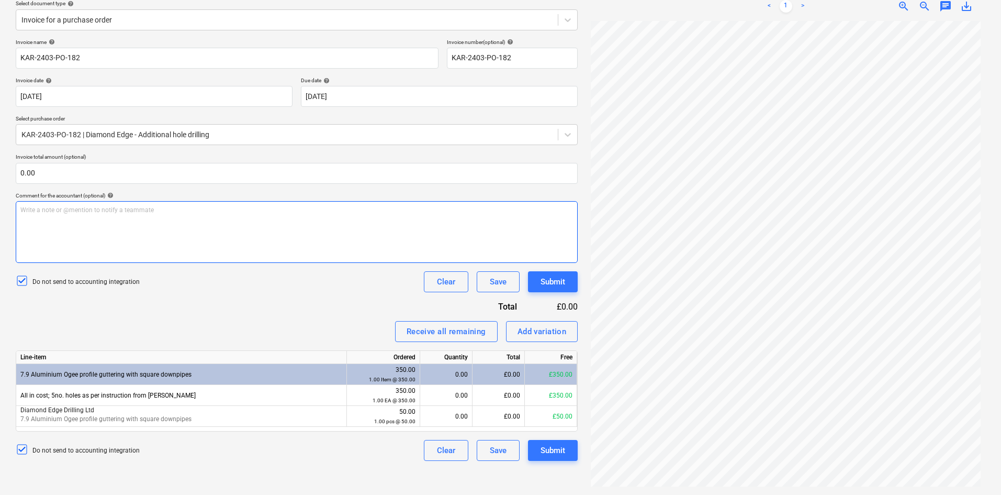
click at [103, 224] on div "Write a note or @mention to notify a teammate [PERSON_NAME]" at bounding box center [297, 232] width 562 height 62
click at [444, 330] on div "Receive all remaining" at bounding box center [447, 332] width 80 height 14
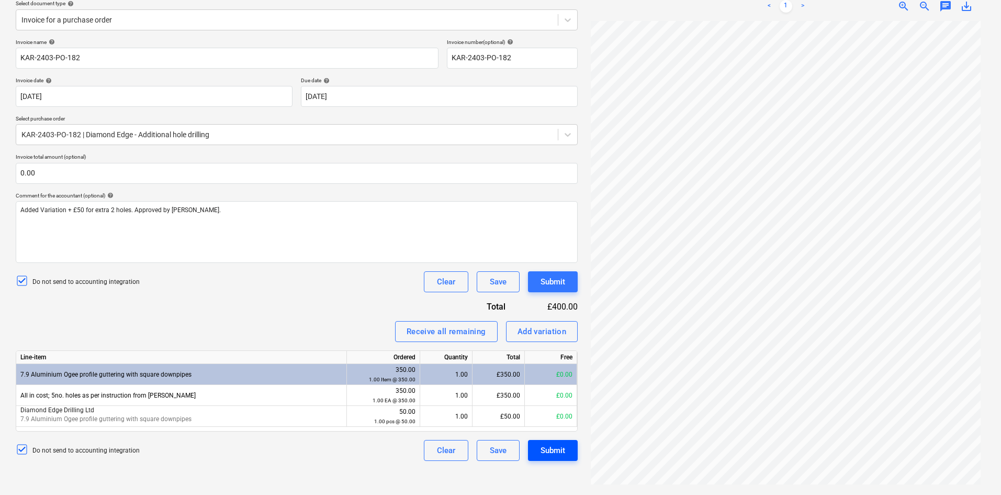
click at [536, 452] on button "Submit" at bounding box center [553, 450] width 50 height 21
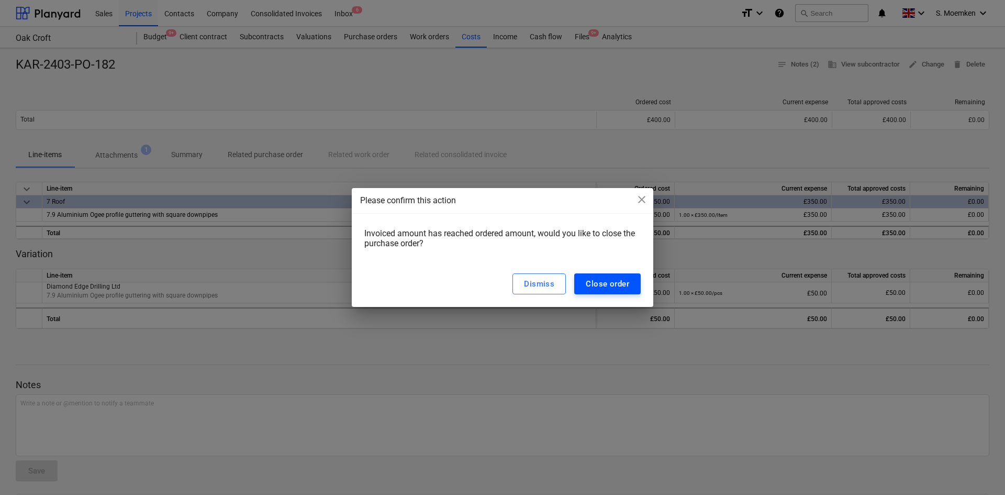
click at [617, 283] on div "Close order" at bounding box center [607, 284] width 43 height 14
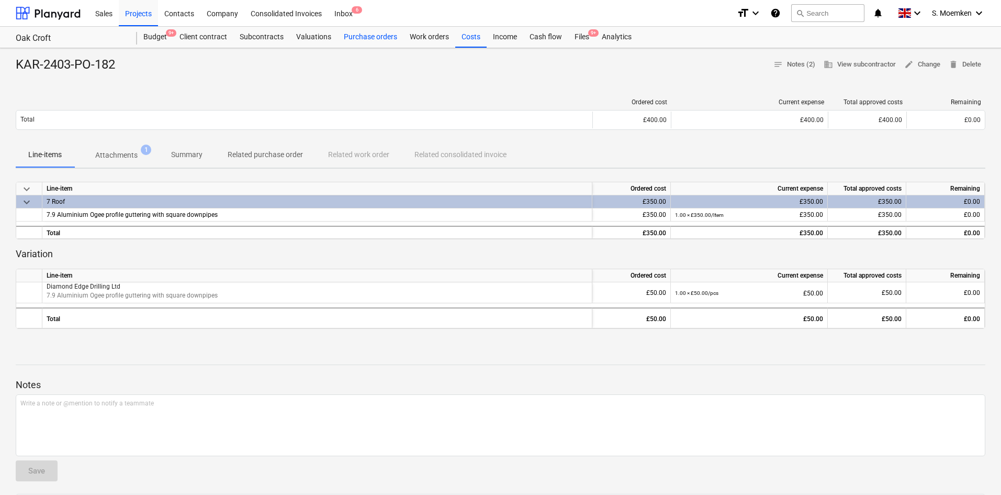
click at [370, 37] on div "Purchase orders" at bounding box center [371, 37] width 66 height 21
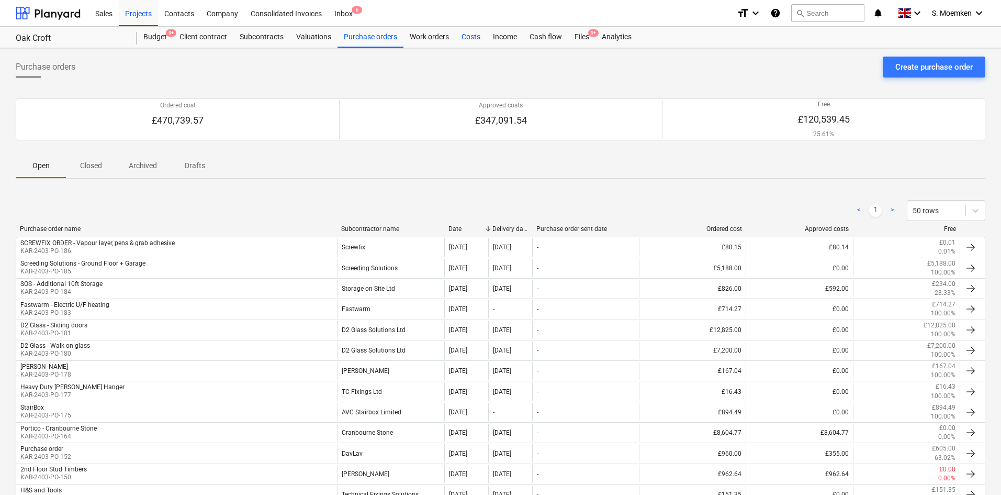
click at [463, 37] on div "Costs" at bounding box center [470, 37] width 31 height 21
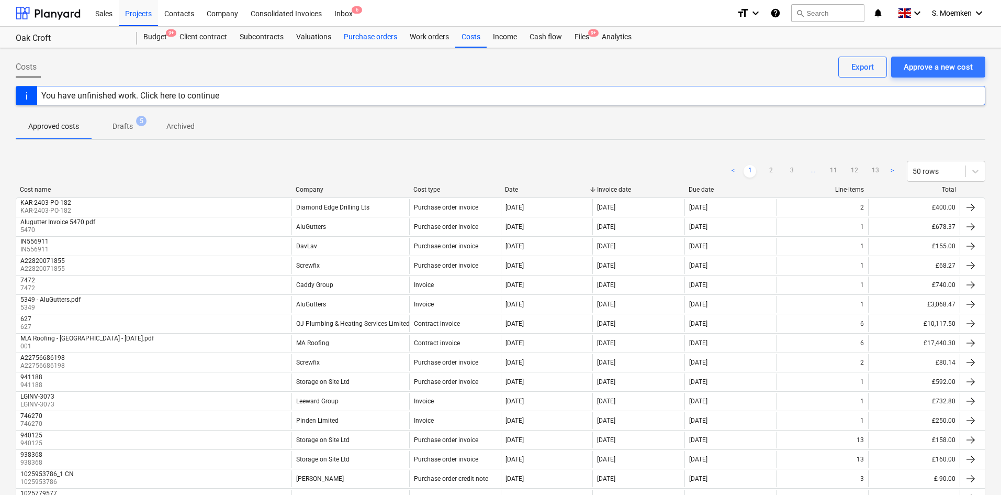
click at [360, 36] on div "Purchase orders" at bounding box center [371, 37] width 66 height 21
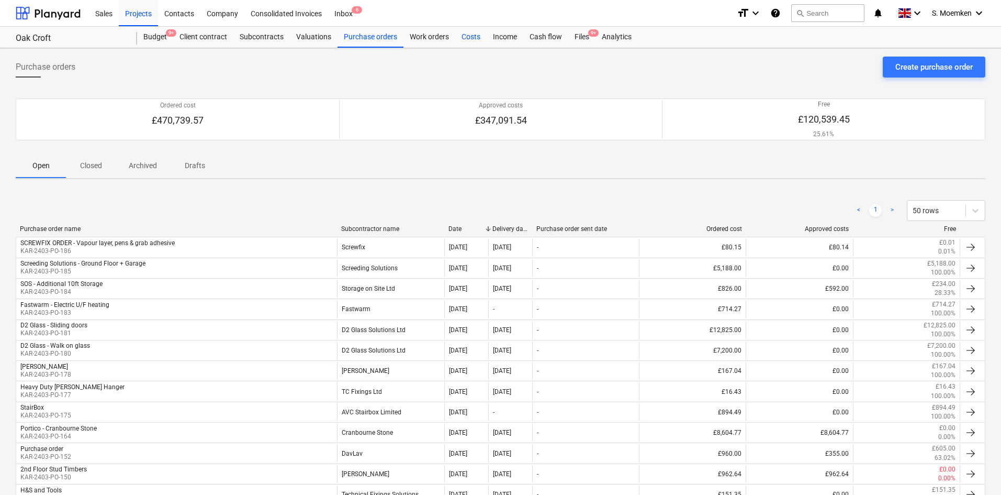
click at [475, 36] on div "Costs" at bounding box center [470, 37] width 31 height 21
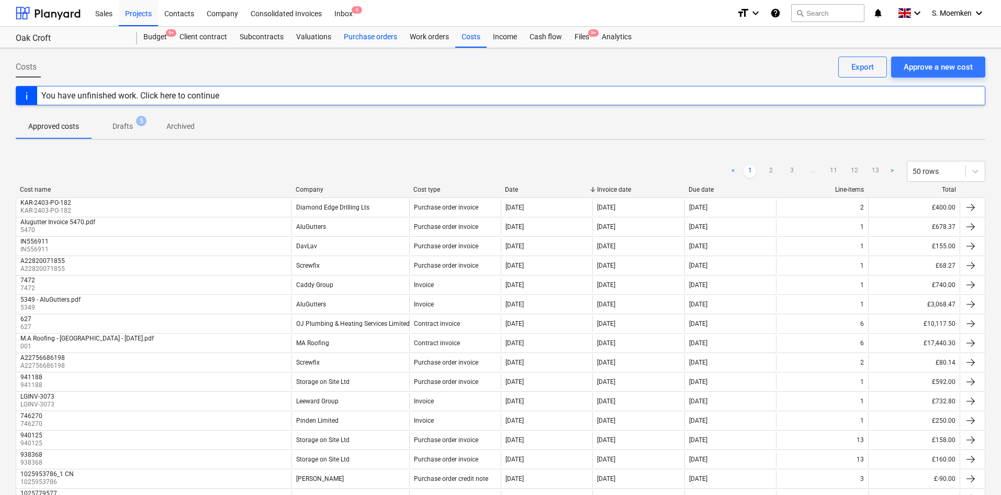
click at [361, 34] on div "Purchase orders" at bounding box center [371, 37] width 66 height 21
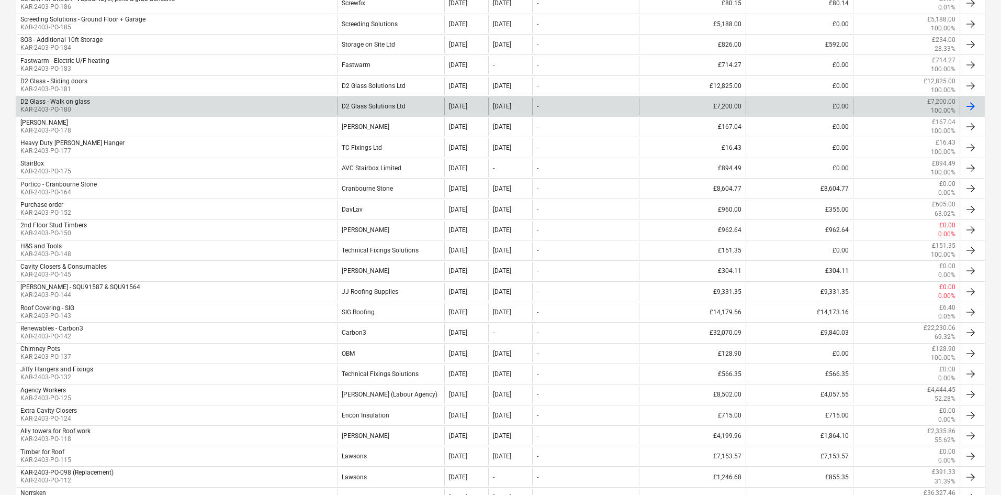
scroll to position [262, 0]
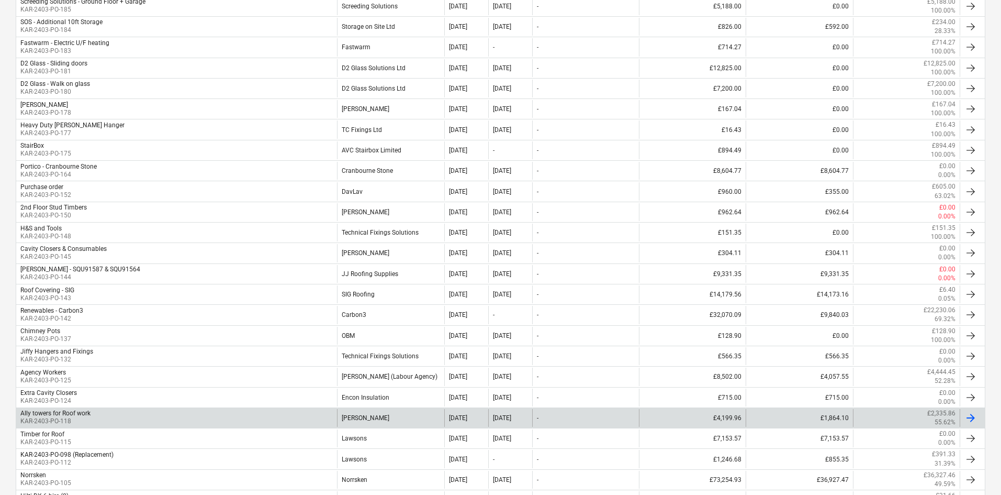
click at [120, 420] on div "Ally towers for Roof work KAR-2403-PO-118" at bounding box center [176, 418] width 321 height 18
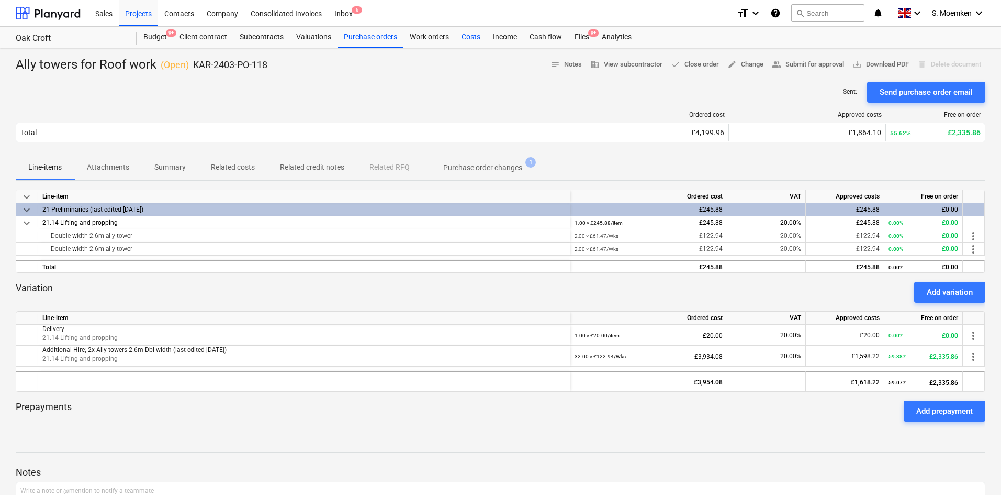
click at [468, 34] on div "Costs" at bounding box center [470, 37] width 31 height 21
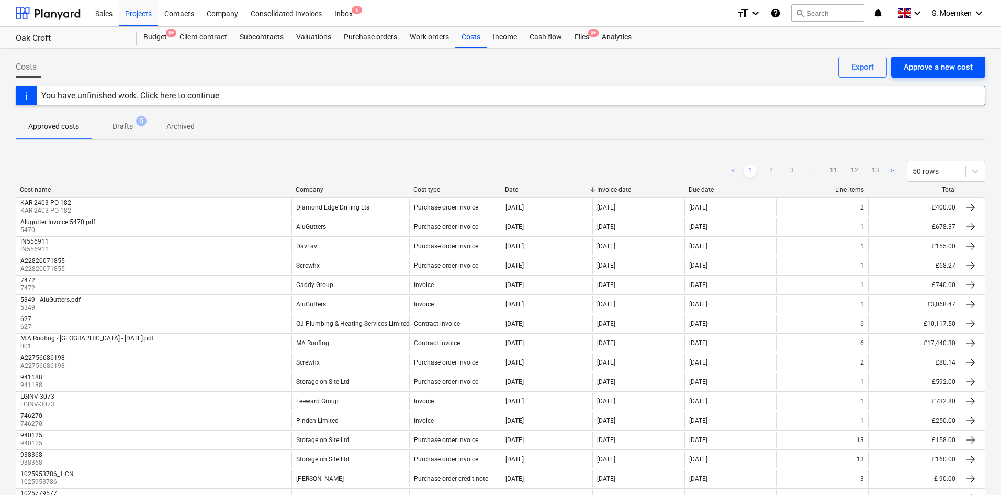
click at [931, 64] on div "Approve a new cost" at bounding box center [938, 67] width 69 height 14
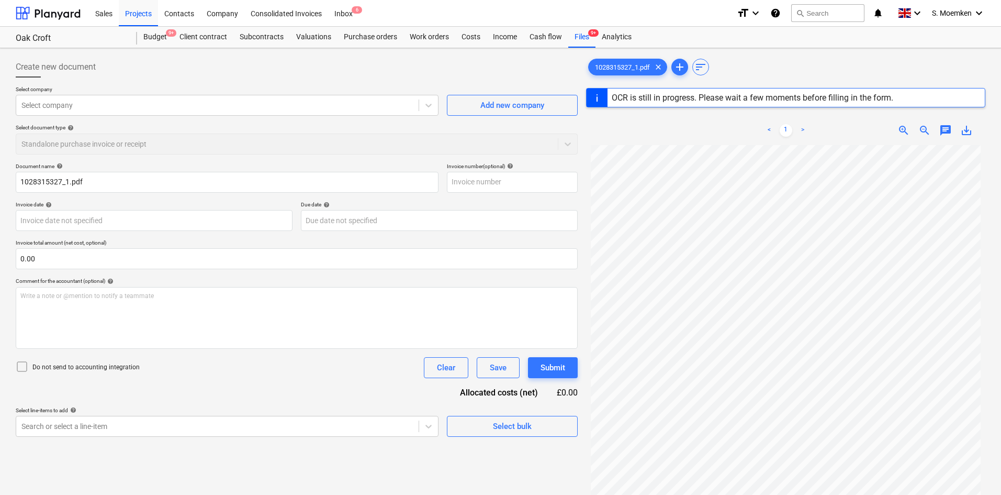
type input "1028315327"
type input "[DATE]"
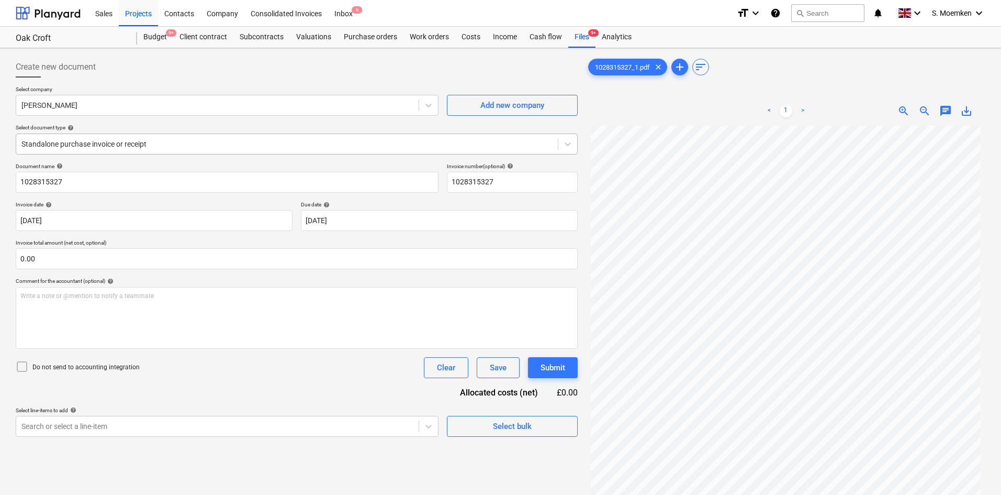
click at [356, 147] on div at bounding box center [286, 144] width 531 height 10
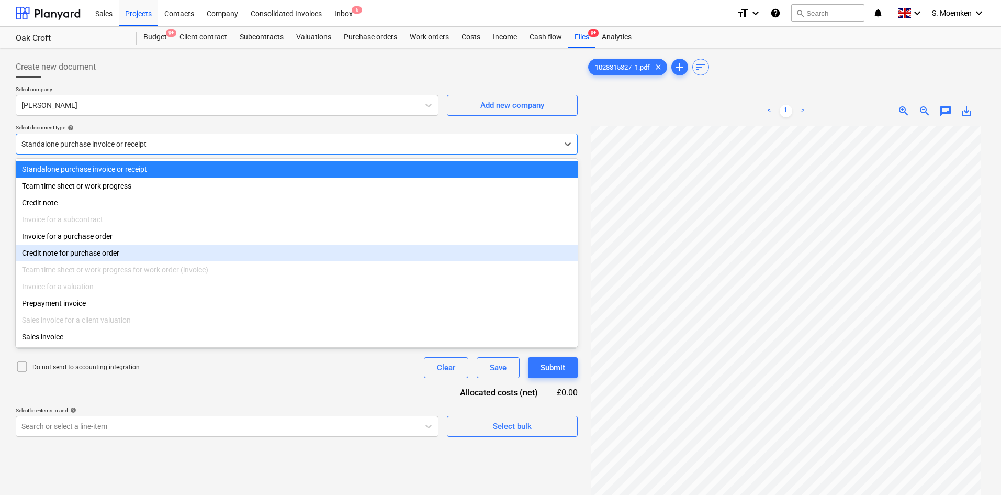
click at [140, 247] on div "Credit note for purchase order" at bounding box center [297, 252] width 562 height 17
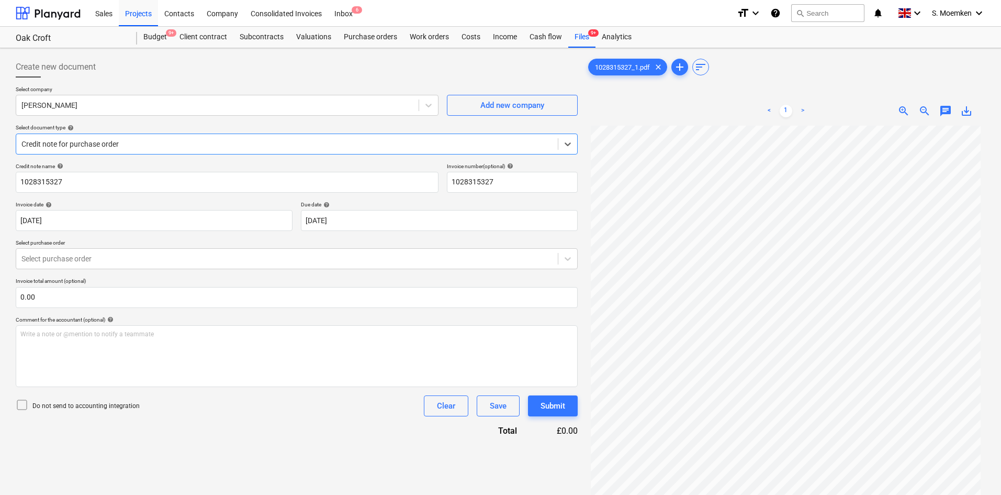
click at [155, 139] on div at bounding box center [286, 144] width 531 height 10
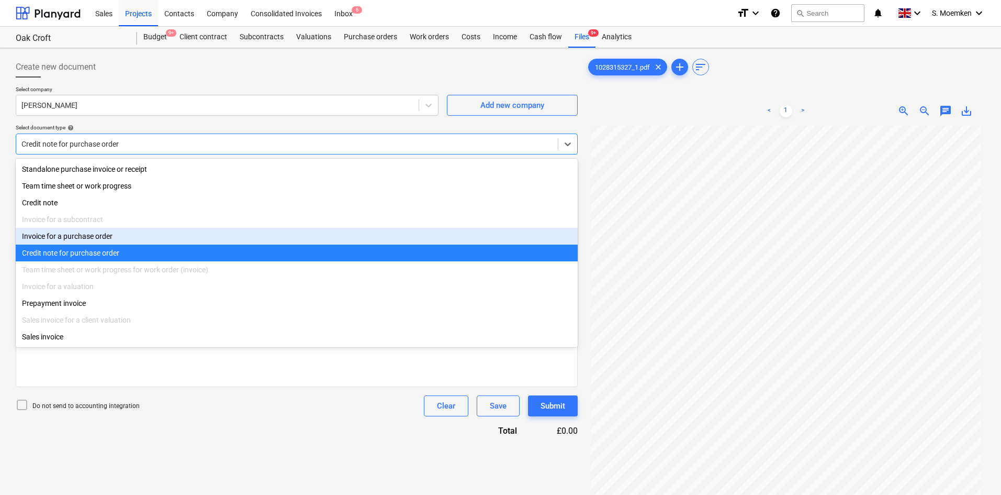
click at [124, 236] on div "Invoice for a purchase order" at bounding box center [297, 236] width 562 height 17
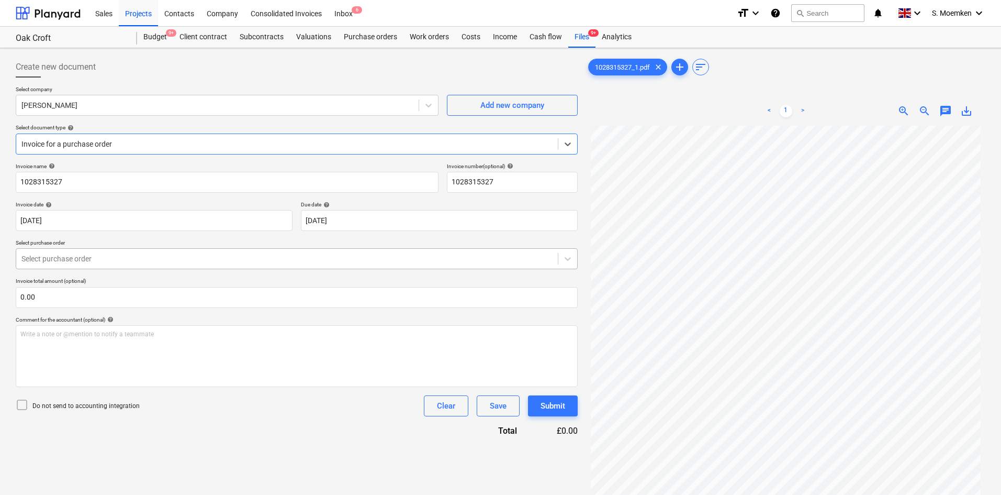
click at [234, 256] on div at bounding box center [286, 258] width 531 height 10
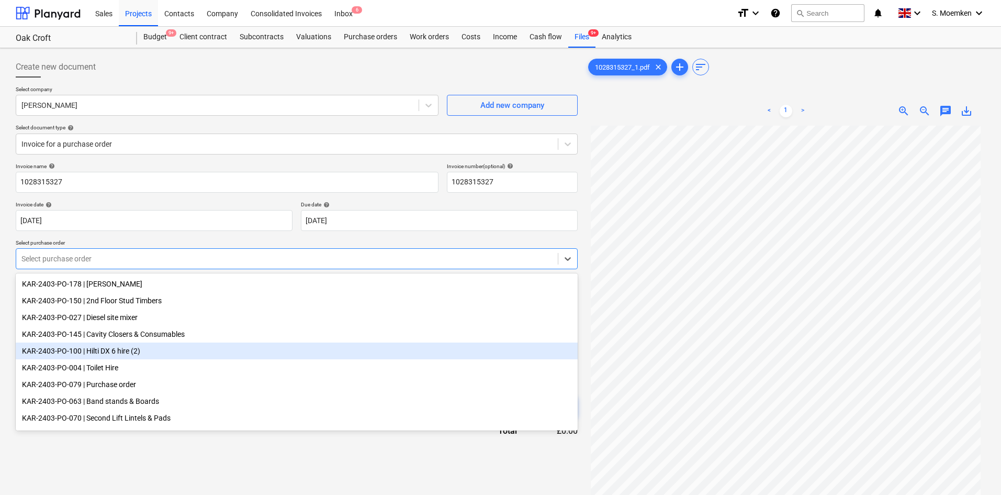
scroll to position [20, 0]
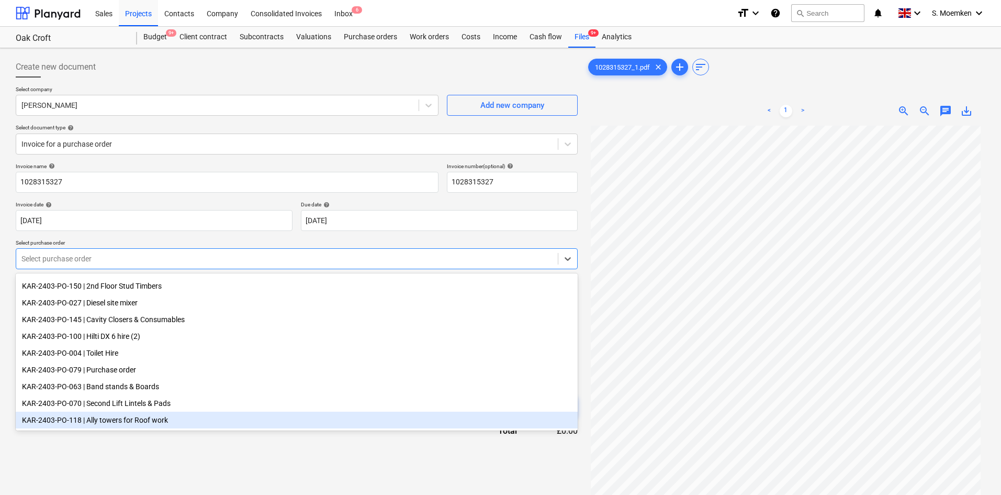
click at [127, 422] on div "KAR-2403-PO-118 | Ally towers for Roof work" at bounding box center [297, 419] width 562 height 17
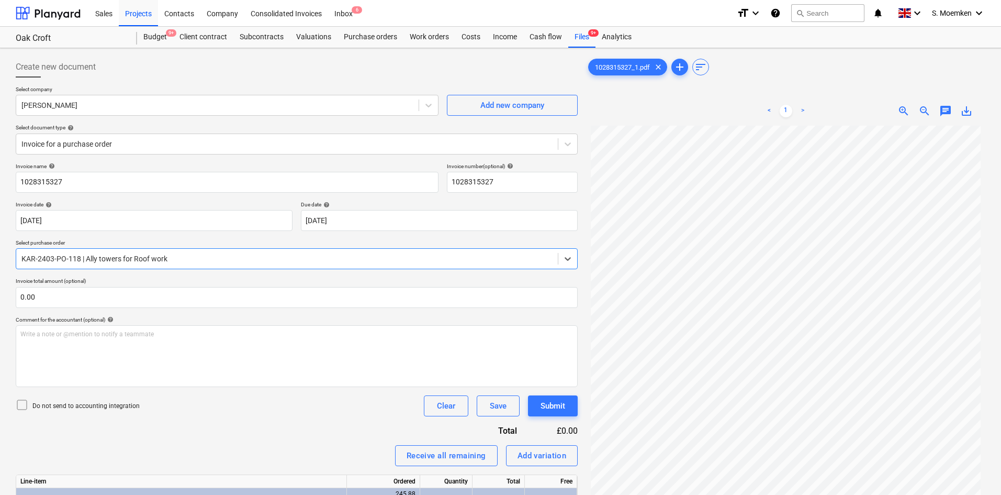
click at [24, 404] on icon at bounding box center [22, 404] width 13 height 13
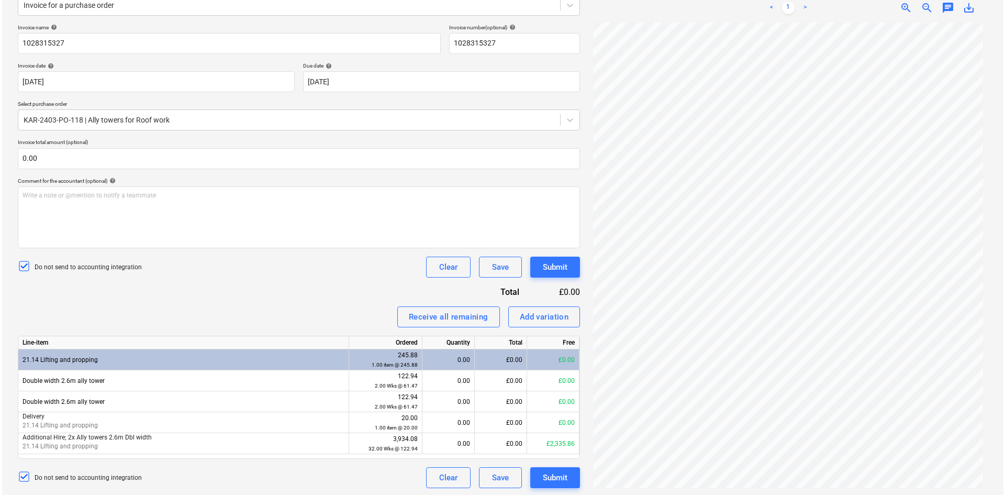
scroll to position [140, 0]
click at [433, 312] on div "Receive all remaining" at bounding box center [447, 315] width 80 height 14
click at [441, 473] on div "Clear" at bounding box center [446, 476] width 18 height 14
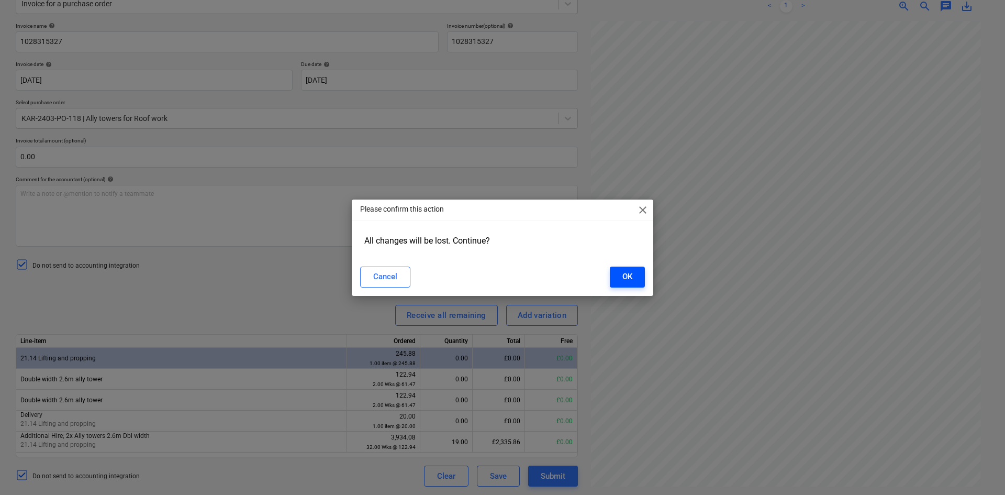
click at [643, 278] on button "OK" at bounding box center [627, 276] width 35 height 21
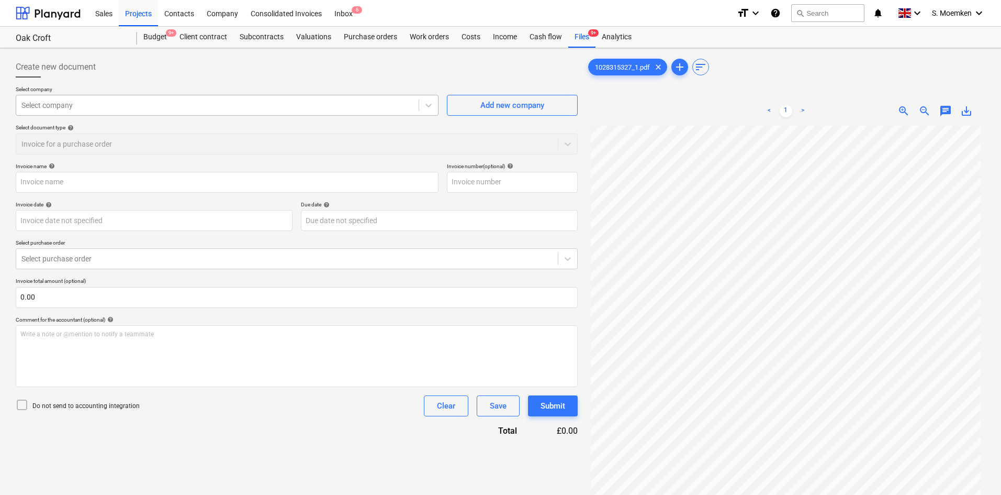
click at [402, 100] on div at bounding box center [217, 105] width 392 height 10
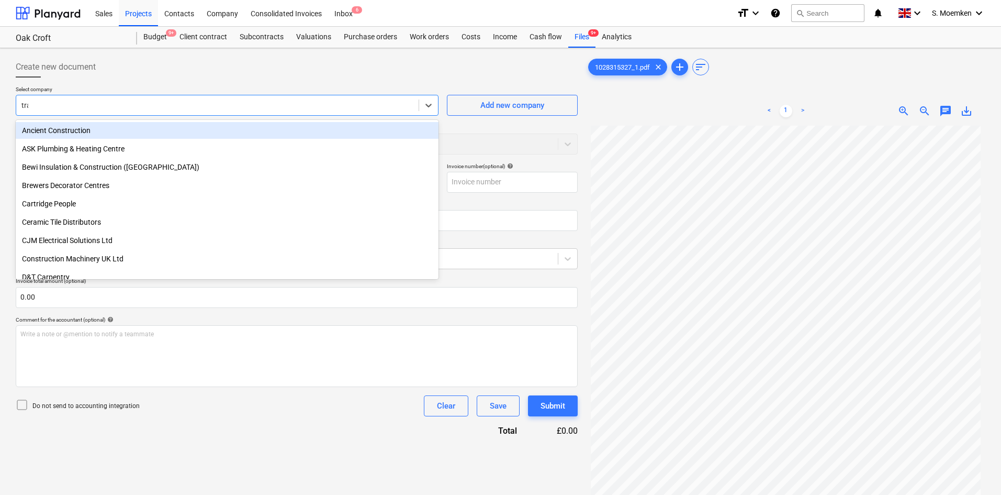
type input "trav"
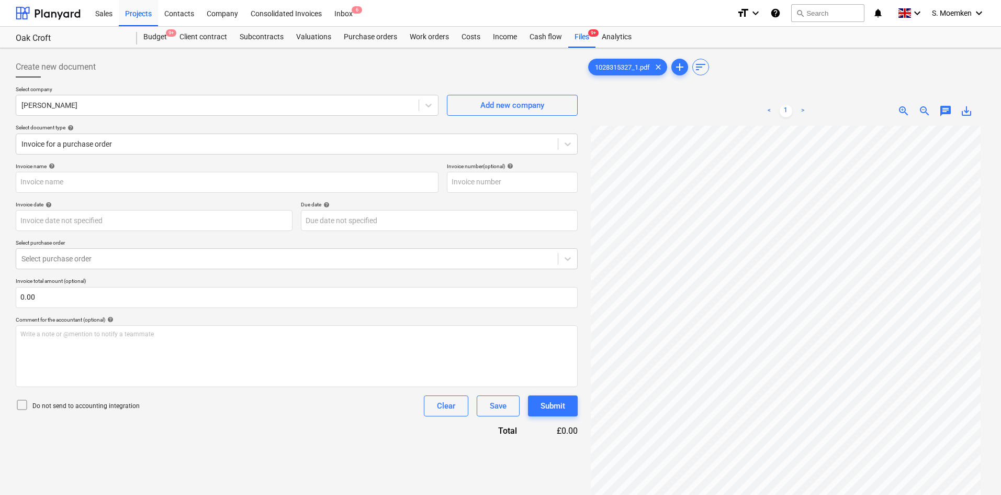
click at [164, 170] on p "Invoice name help" at bounding box center [227, 167] width 423 height 9
click at [177, 180] on input "text" at bounding box center [227, 182] width 423 height 21
drag, startPoint x: 94, startPoint y: 187, endPoint x: 0, endPoint y: 190, distance: 94.2
click at [0, 190] on div "Create new document Select company [PERSON_NAME] Add new company Select documen…" at bounding box center [500, 323] width 1001 height 551
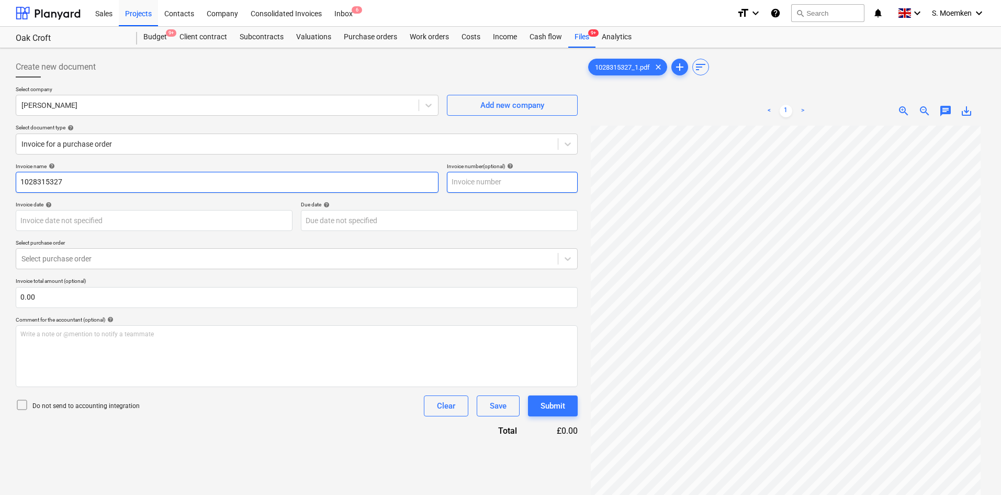
type input "1028315327"
click at [488, 177] on input "text" at bounding box center [512, 182] width 131 height 21
paste input "1028315327"
type input "1028315327"
click at [171, 261] on div at bounding box center [286, 258] width 531 height 10
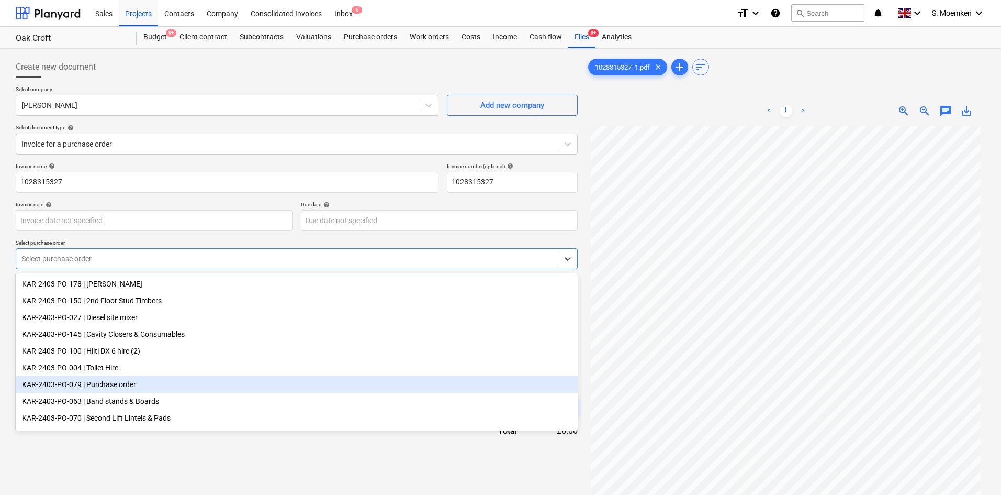
scroll to position [20, 0]
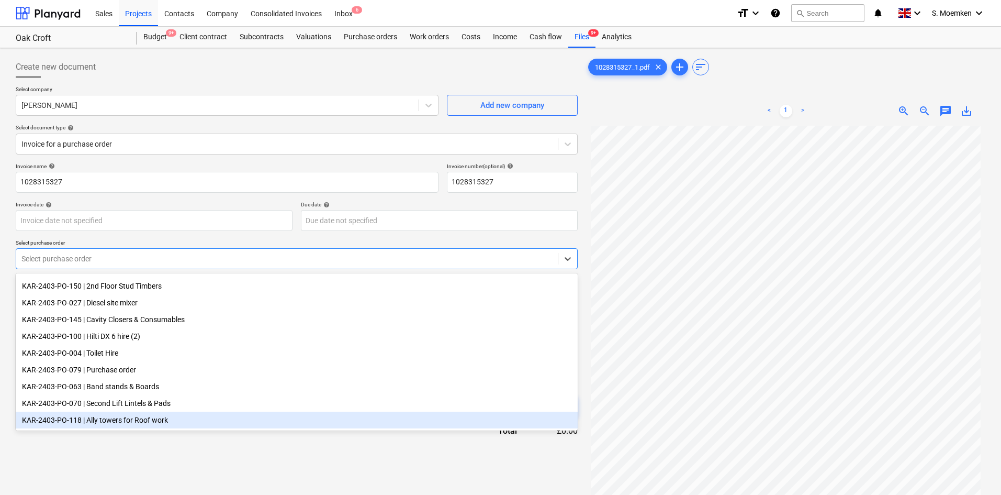
click at [102, 417] on div "KAR-2403-PO-118 | Ally towers for Roof work" at bounding box center [297, 419] width 562 height 17
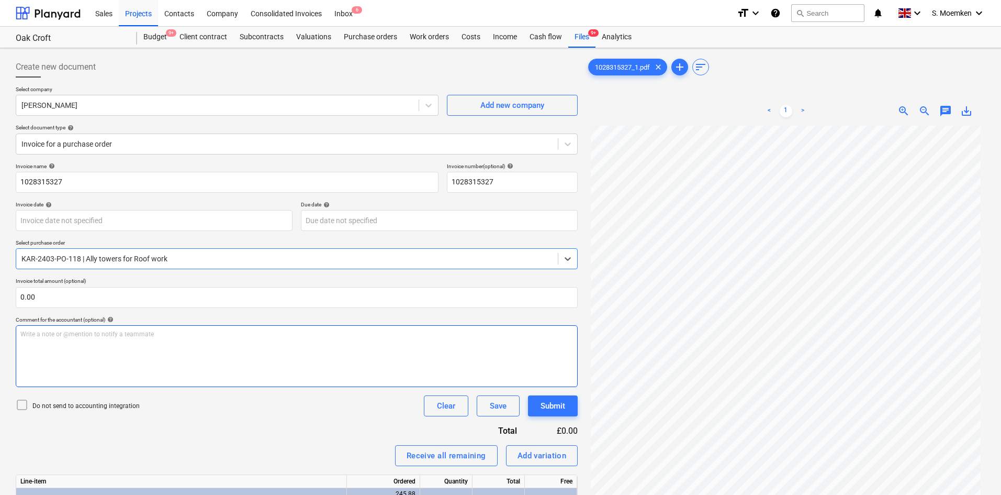
click at [95, 341] on div "Write a note or @mention to notify a teammate [PERSON_NAME]" at bounding box center [297, 356] width 562 height 62
drag, startPoint x: 21, startPoint y: 406, endPoint x: 33, endPoint y: 404, distance: 11.7
click at [22, 405] on icon at bounding box center [22, 404] width 13 height 13
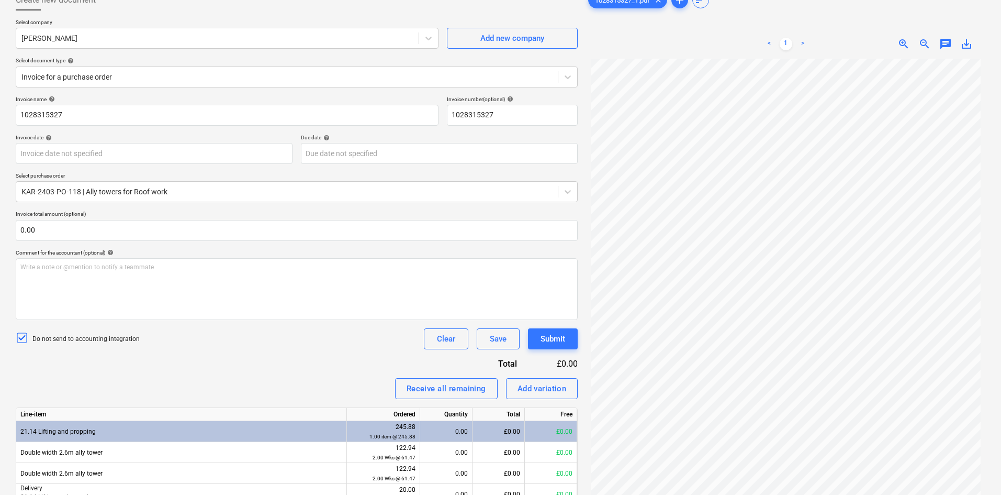
scroll to position [140, 0]
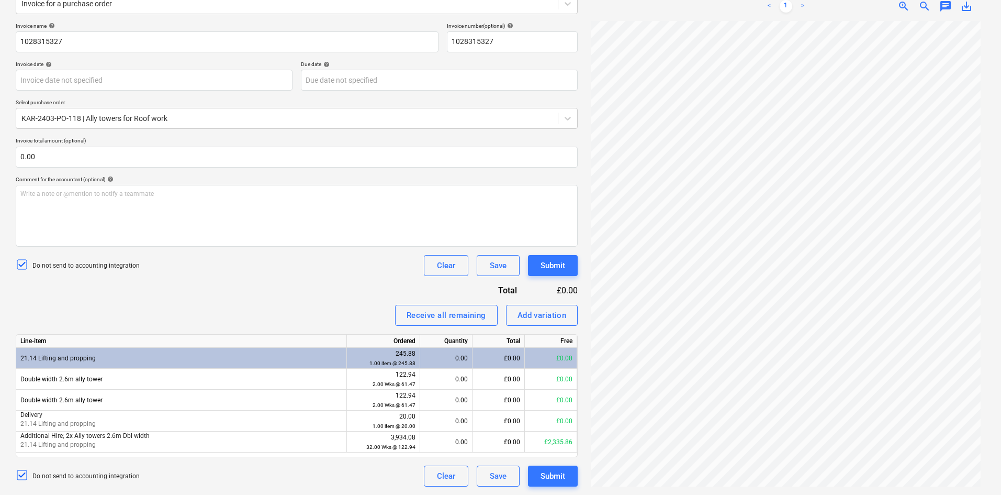
click at [451, 351] on div "0.00" at bounding box center [445, 358] width 43 height 21
click at [501, 354] on div "£0.00" at bounding box center [499, 358] width 52 height 21
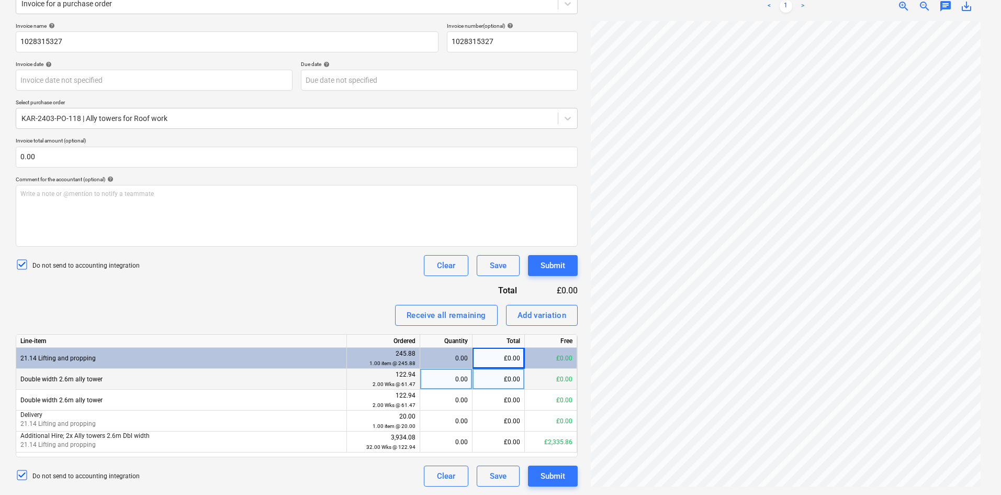
click at [493, 379] on div "£0.00" at bounding box center [499, 378] width 52 height 21
type input "245.88"
click at [450, 356] on div "0.00" at bounding box center [445, 358] width 43 height 21
click at [488, 376] on div "£0.00" at bounding box center [499, 378] width 52 height 21
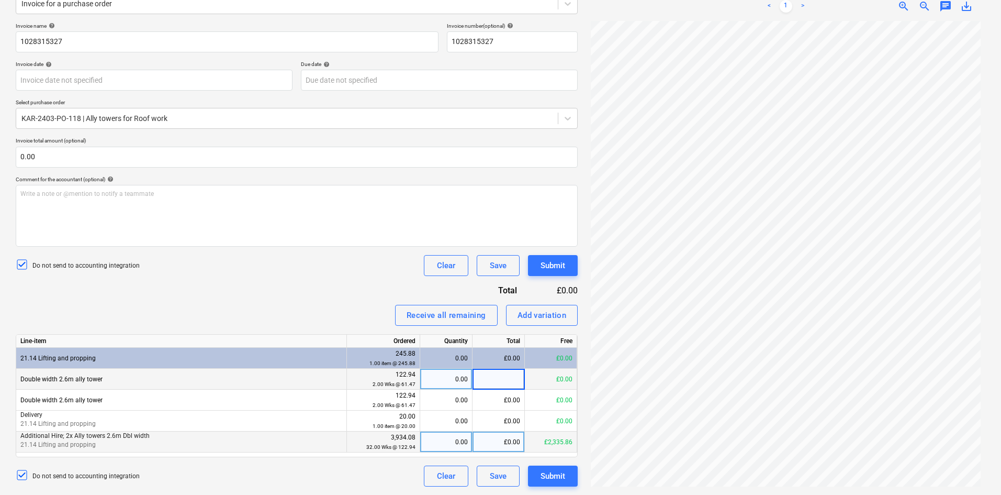
click at [495, 439] on div "£0.00" at bounding box center [499, 441] width 52 height 21
type input "442.59"
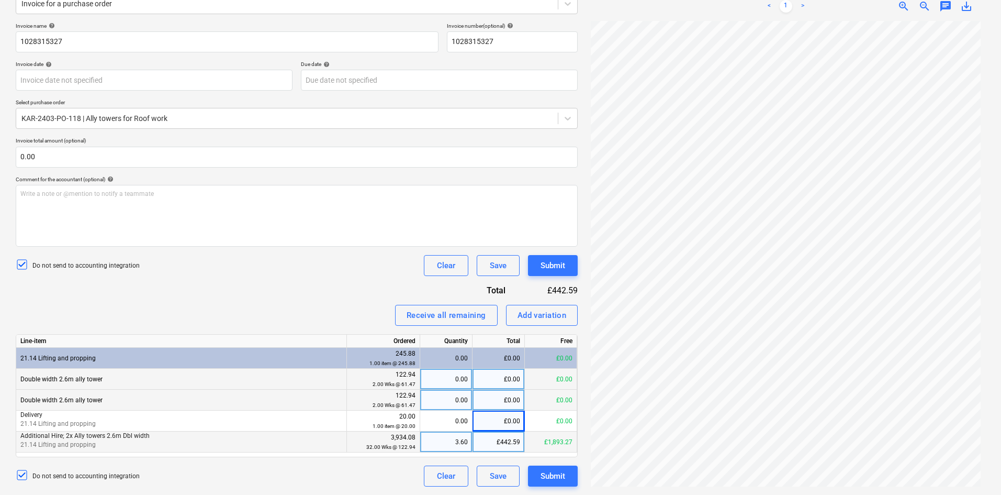
click at [448, 398] on div "0.00" at bounding box center [445, 399] width 43 height 21
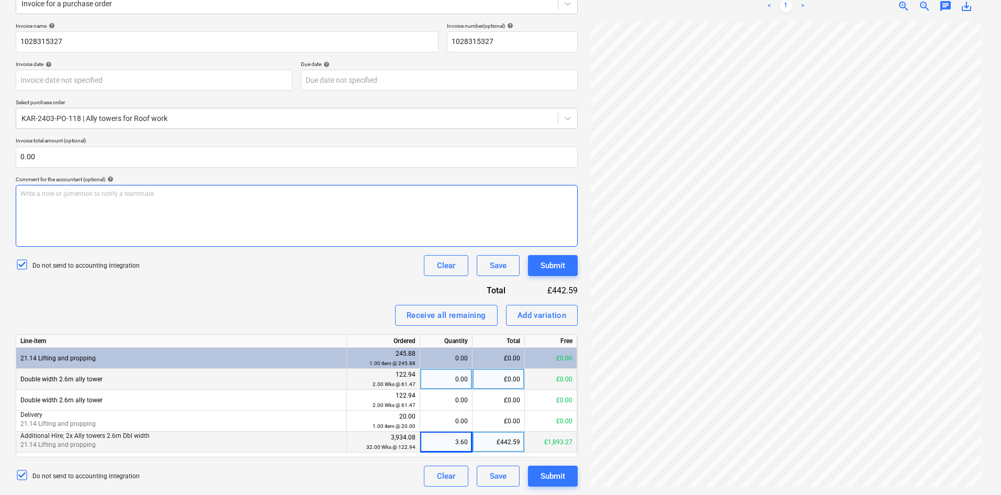
click at [176, 209] on div "Write a note or @mention to notify a teammate [PERSON_NAME]" at bounding box center [297, 216] width 562 height 62
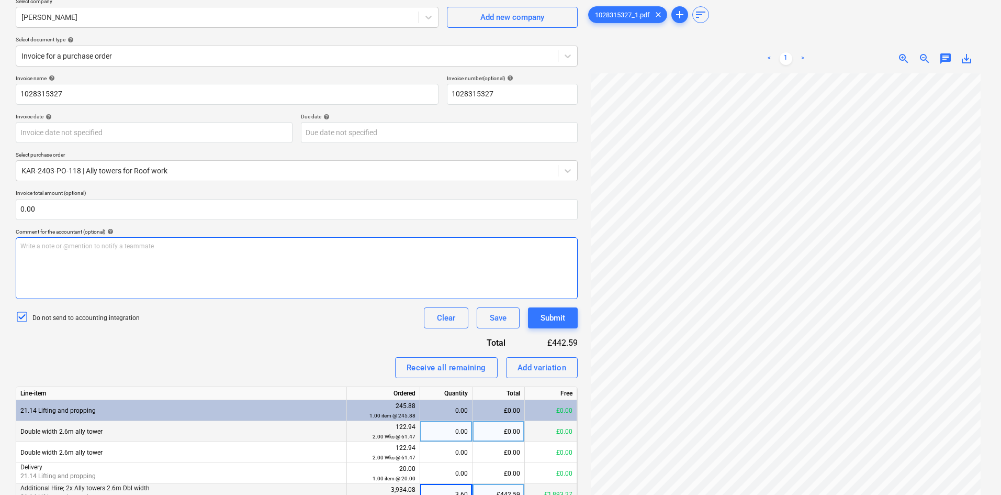
scroll to position [0, 0]
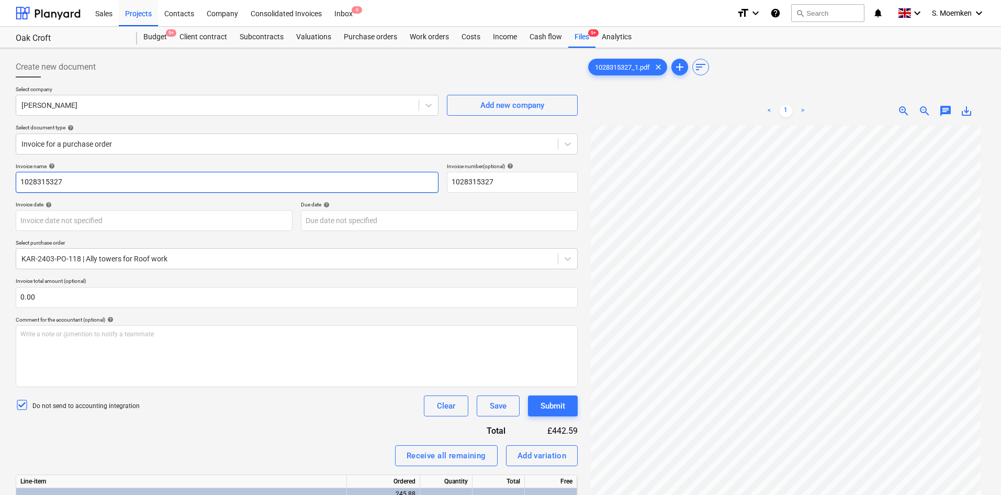
drag, startPoint x: 68, startPoint y: 184, endPoint x: 0, endPoint y: 183, distance: 67.5
click at [0, 183] on div "Create new document Select company [PERSON_NAME] Add new company Select documen…" at bounding box center [500, 341] width 1001 height 587
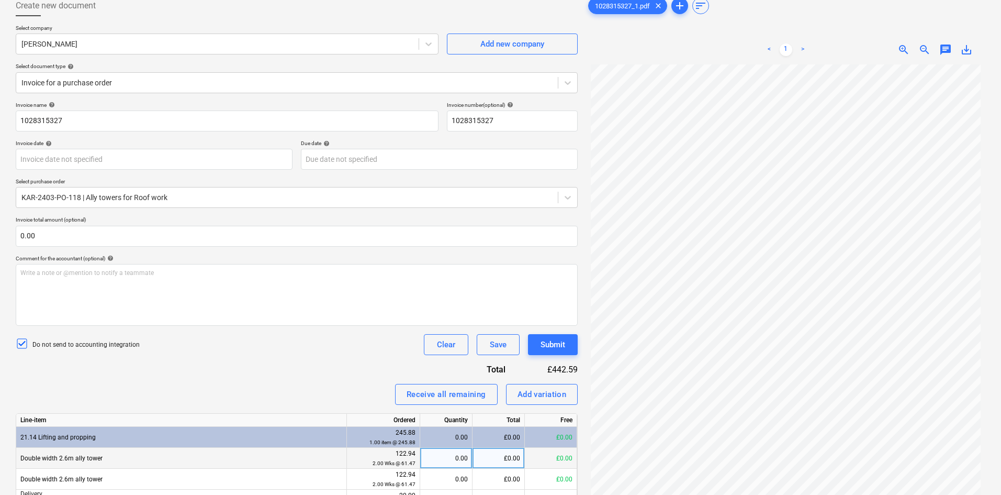
scroll to position [140, 0]
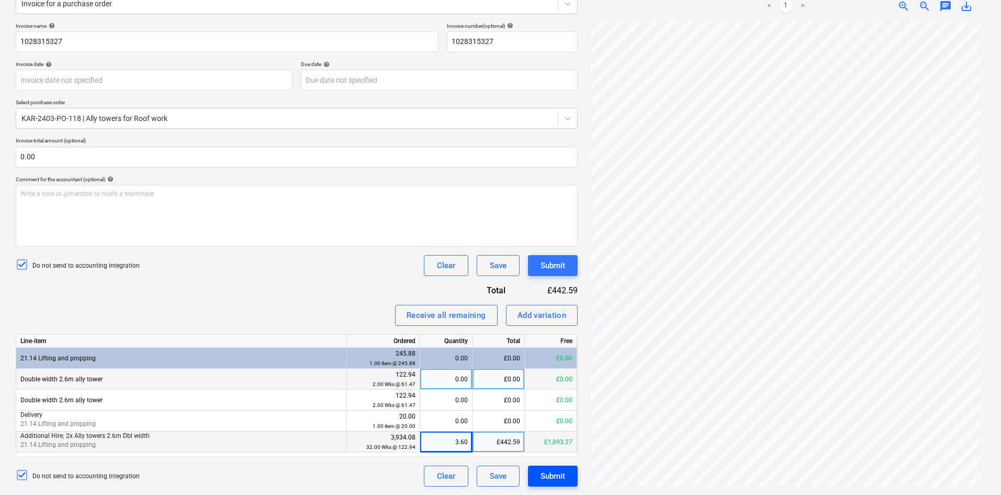
click at [554, 474] on div "Submit" at bounding box center [553, 476] width 25 height 14
click at [249, 302] on div "Invoice name help 1028315327 Invoice number (optional) help 1028315327 Invoice …" at bounding box center [297, 255] width 562 height 464
click at [507, 472] on button "Save" at bounding box center [498, 475] width 43 height 21
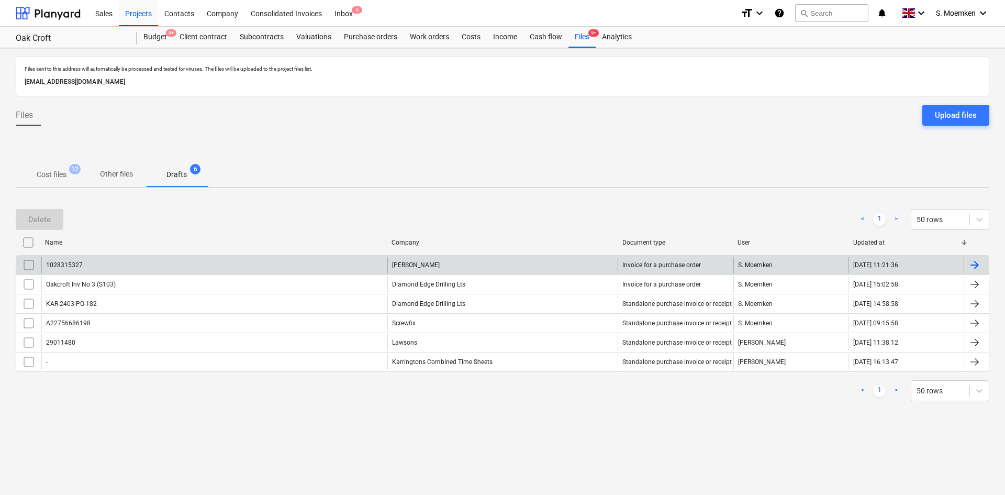
click at [109, 266] on div "1028315327" at bounding box center [214, 264] width 346 height 17
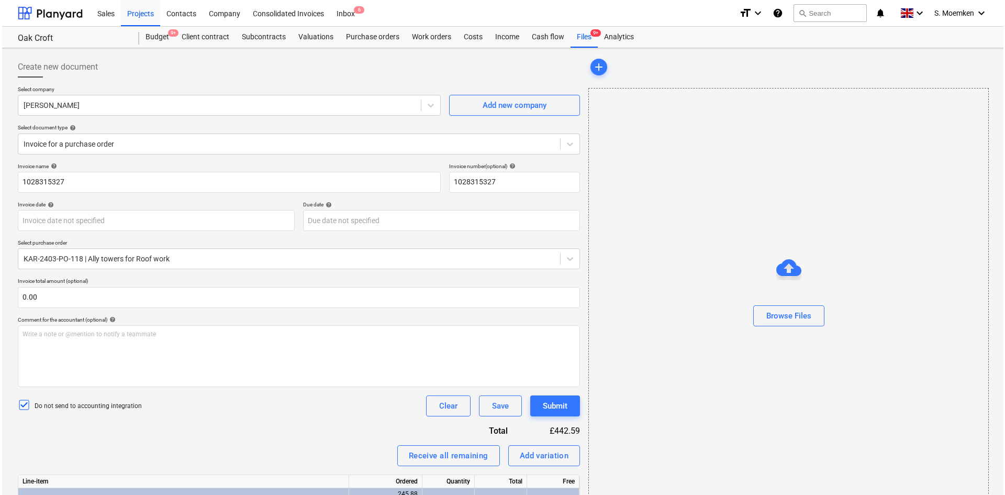
scroll to position [140, 0]
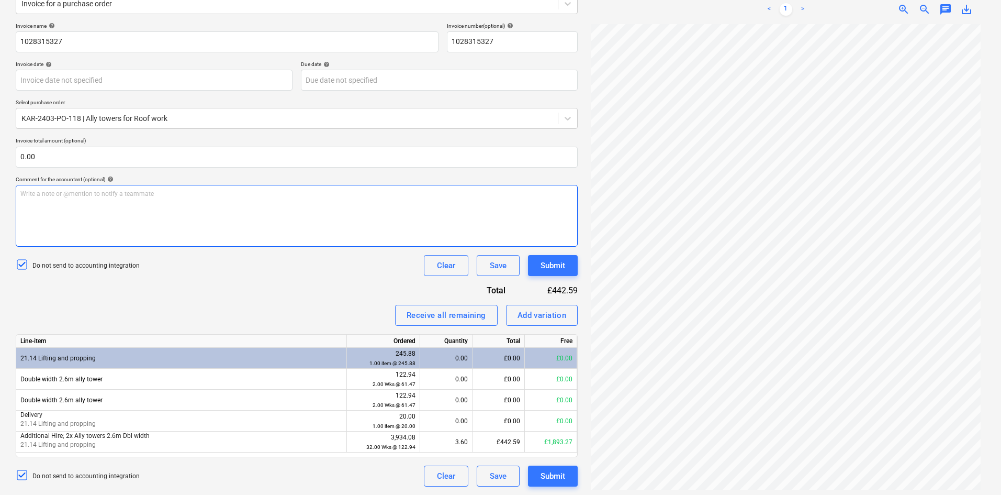
type input "[DATE]"
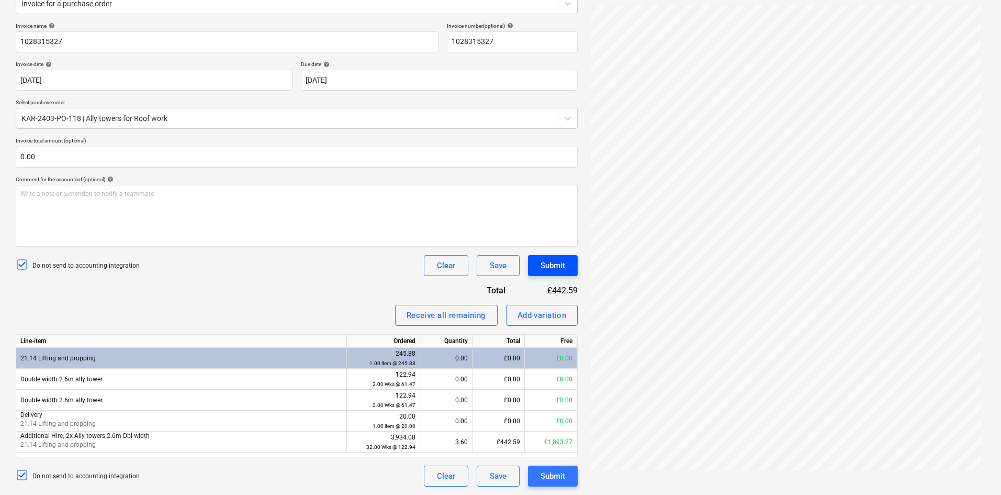
click at [553, 264] on div "Submit" at bounding box center [553, 266] width 25 height 14
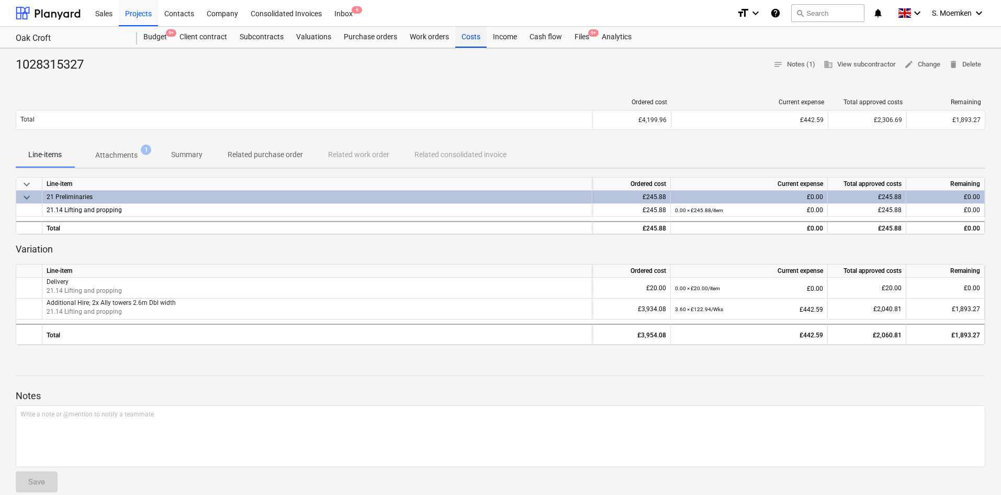
click at [474, 39] on div "Costs" at bounding box center [470, 37] width 31 height 21
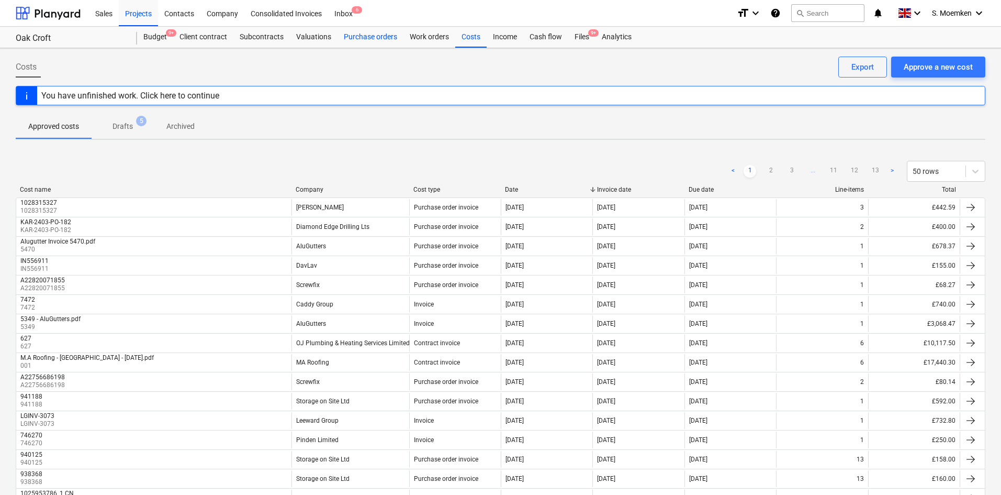
click at [371, 36] on div "Purchase orders" at bounding box center [371, 37] width 66 height 21
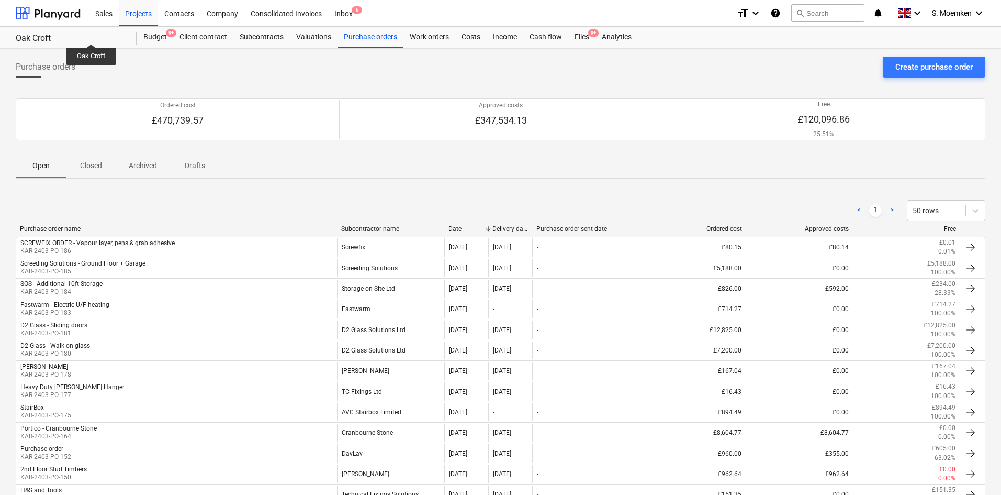
click at [97, 35] on div "Oak Croft" at bounding box center [70, 38] width 109 height 11
click at [132, 13] on div "Projects" at bounding box center [138, 12] width 39 height 27
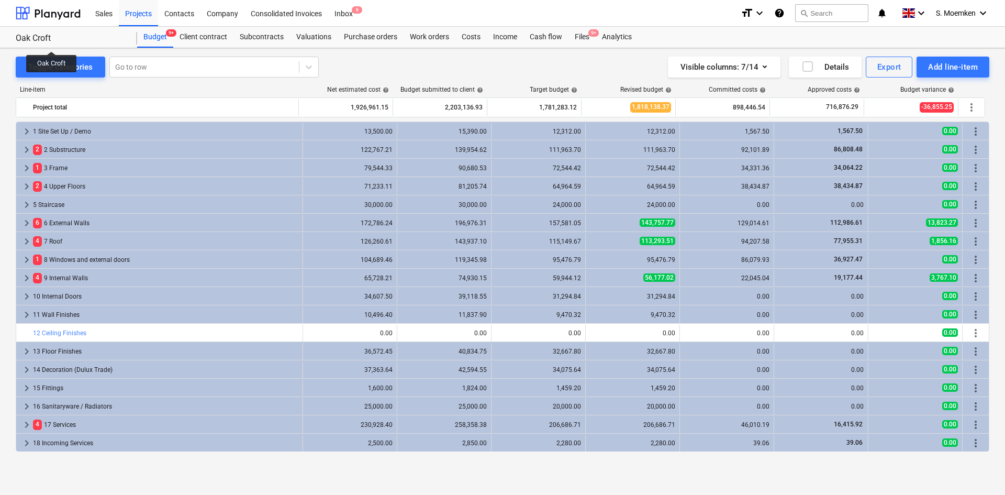
click at [55, 35] on div "Oak Croft" at bounding box center [70, 38] width 109 height 11
